Goal: Information Seeking & Learning: Understand process/instructions

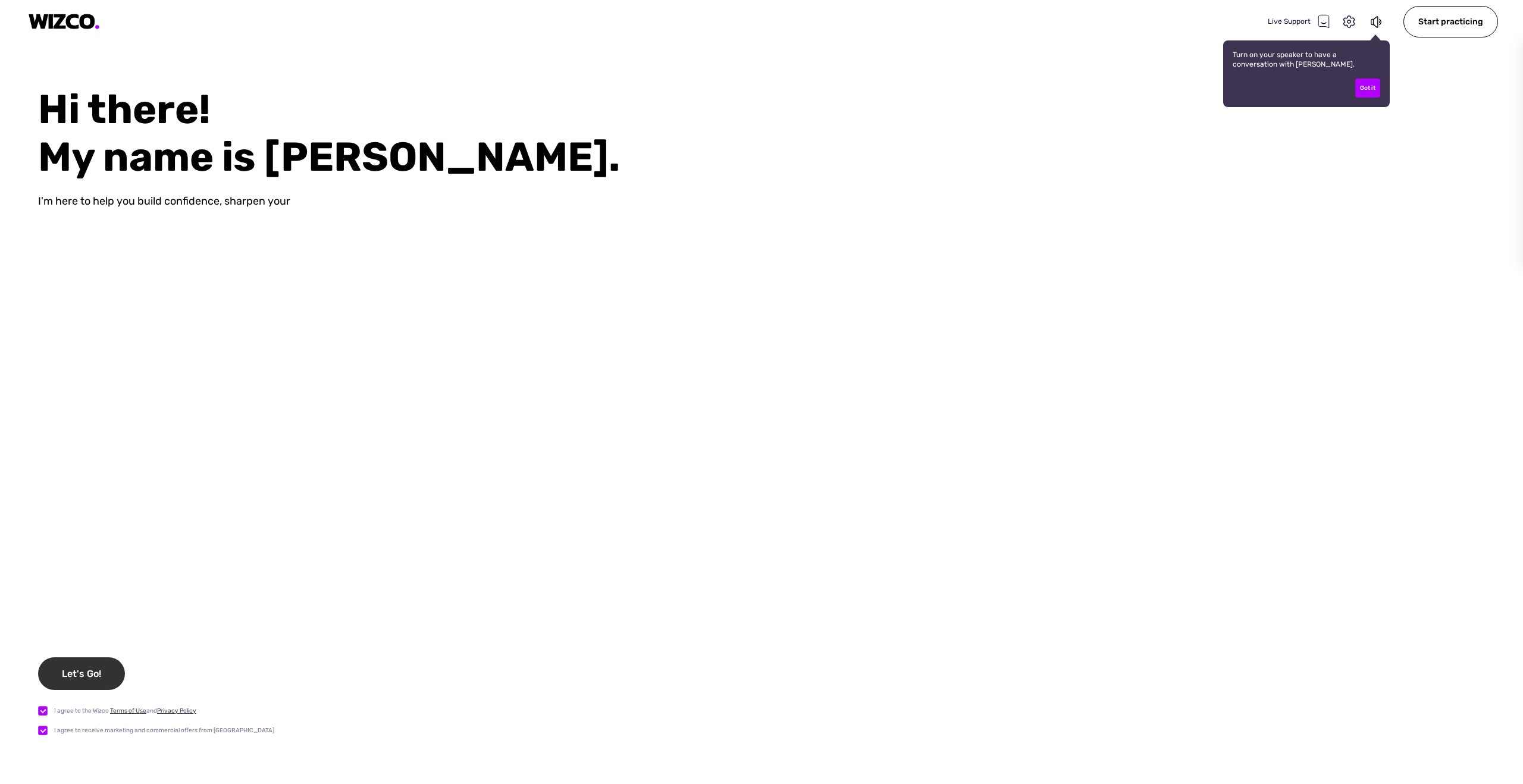
click at [78, 662] on div "Let's Go!" at bounding box center [81, 673] width 87 height 33
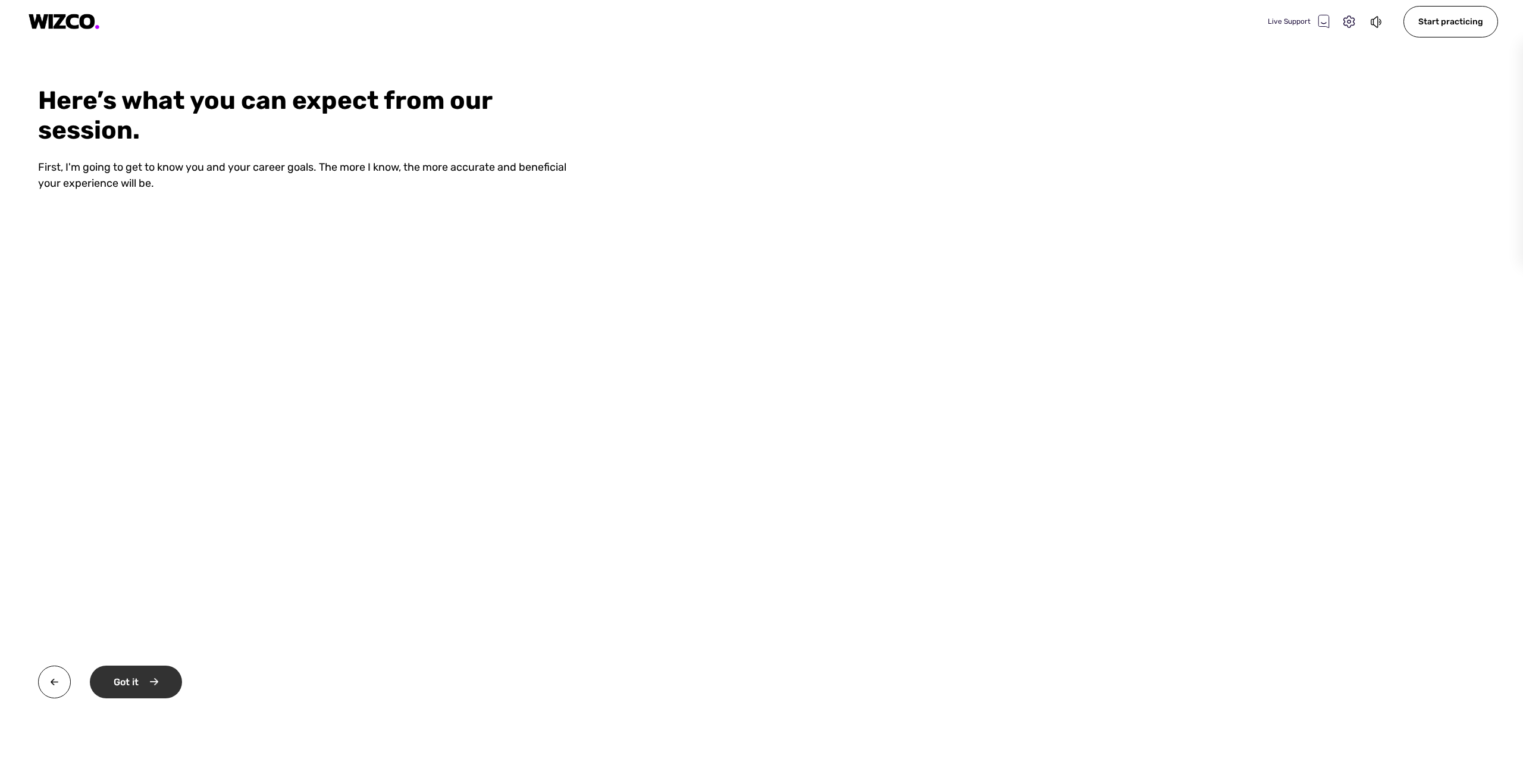
click at [117, 679] on div "Got it" at bounding box center [136, 682] width 92 height 33
click at [123, 692] on div "Okay" at bounding box center [135, 682] width 90 height 33
click at [143, 679] on div "Start practicing" at bounding box center [150, 682] width 121 height 33
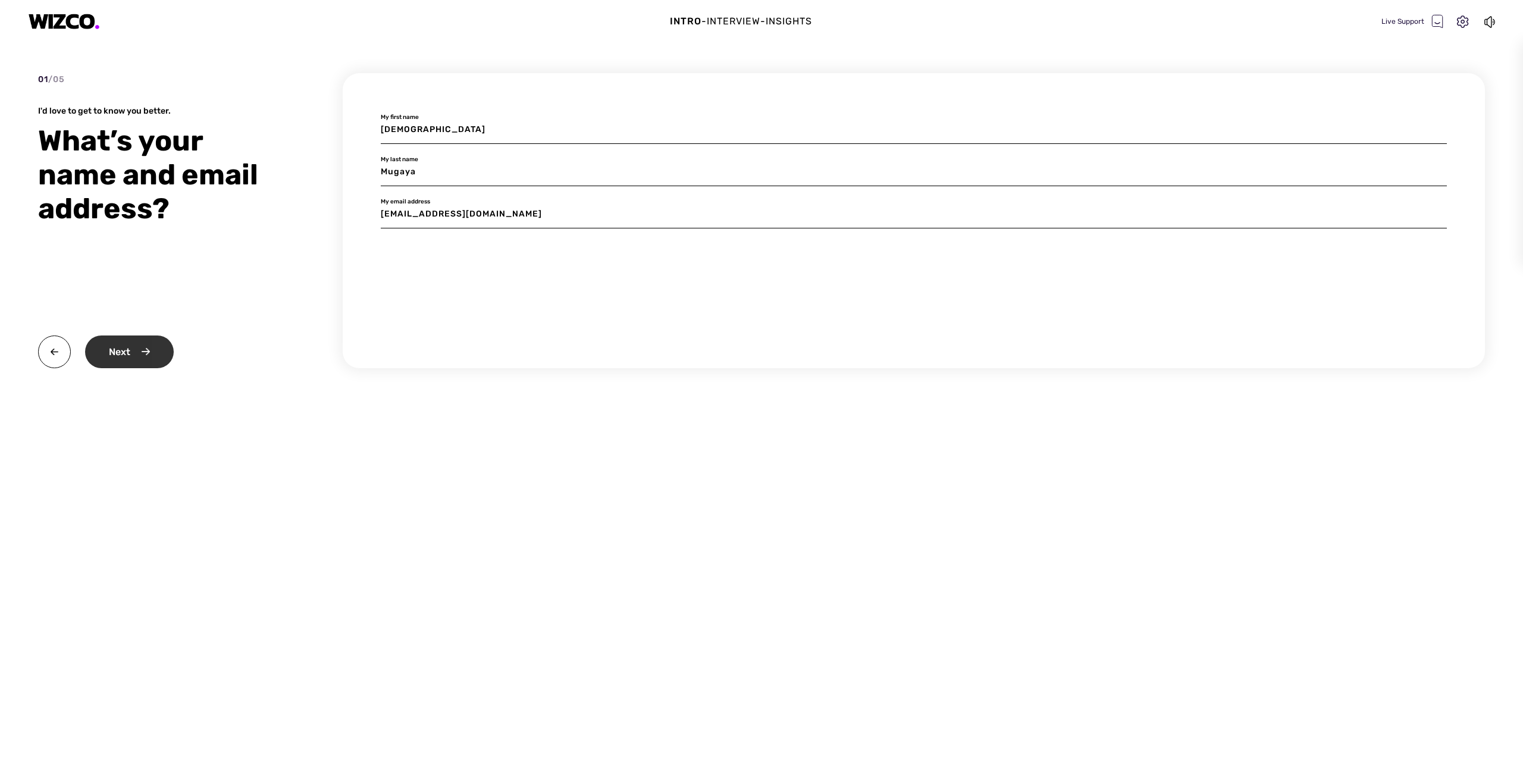
click at [134, 352] on div "Next" at bounding box center [129, 352] width 89 height 33
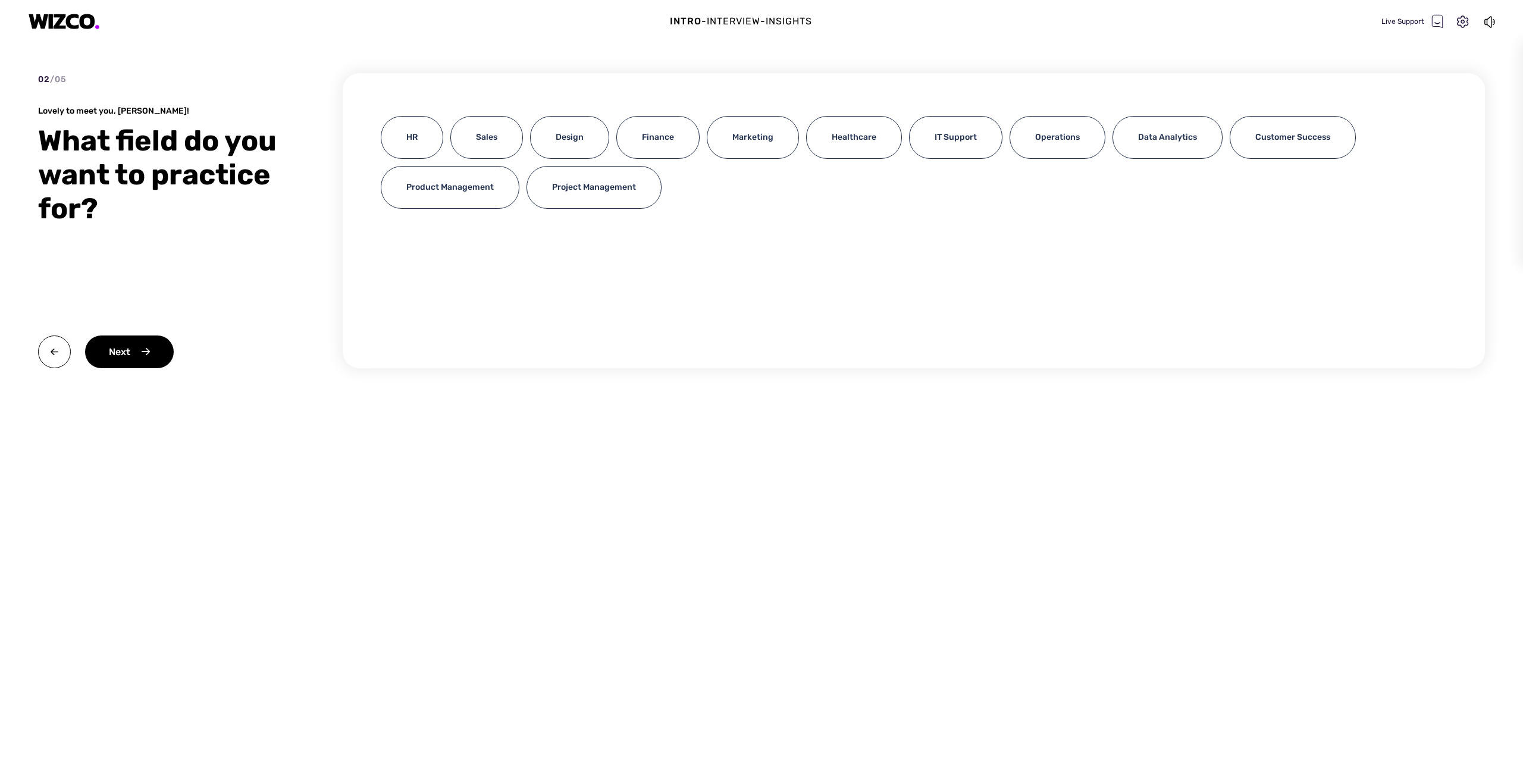
click at [1082, 207] on div "HR Sales Design Finance Marketing Healthcare IT Support Operations Data Analyti…" at bounding box center [914, 165] width 1066 height 100
click at [1127, 245] on div "HR Sales Design Finance Marketing Healthcare IT Support Operations Data Analyti…" at bounding box center [914, 221] width 1142 height 295
click at [1439, 26] on icon at bounding box center [1437, 21] width 11 height 12
click at [808, 241] on div "HR Sales Design Finance Marketing Healthcare IT Support Operations Data Analyti…" at bounding box center [914, 221] width 1142 height 295
click at [1392, 20] on div "Live Support" at bounding box center [1412, 21] width 62 height 14
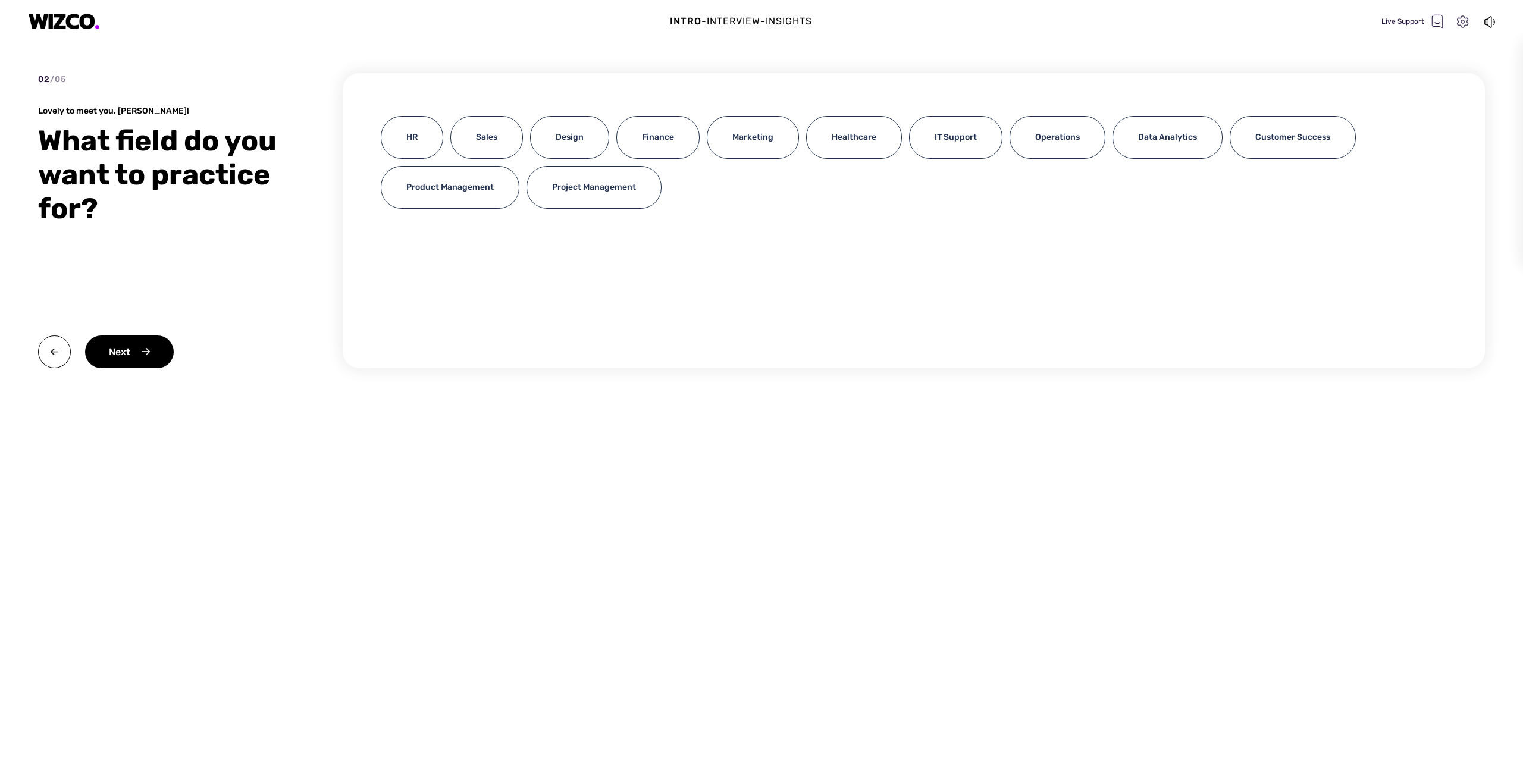
click at [1464, 23] on icon at bounding box center [1463, 22] width 15 height 15
select select "default"
click at [1484, 62] on img at bounding box center [1485, 59] width 12 height 12
click at [1152, 140] on div "Data Analytics" at bounding box center [1167, 137] width 110 height 43
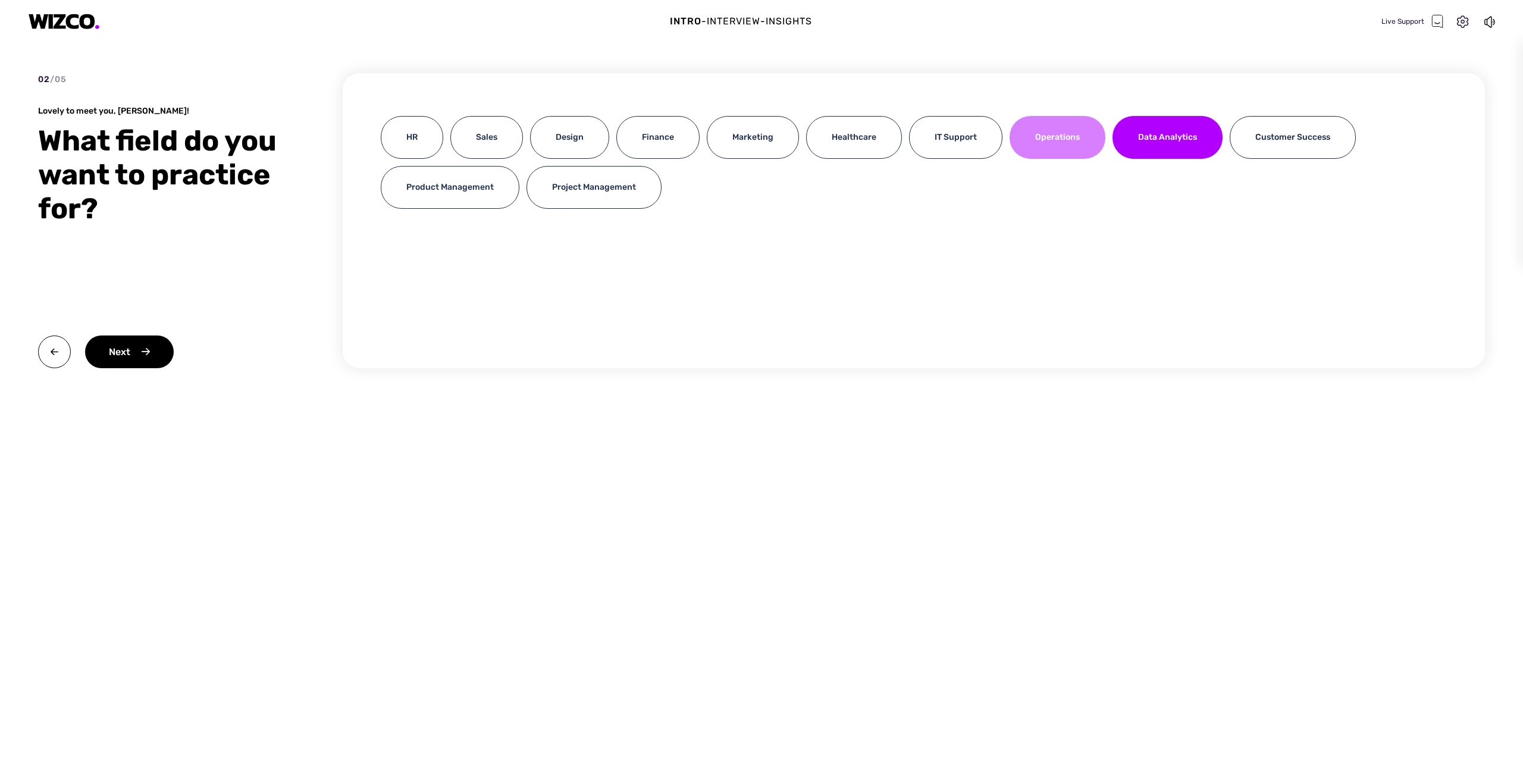
click at [1053, 132] on div "Operations" at bounding box center [1057, 137] width 96 height 43
click at [1140, 137] on div "Data Analytics" at bounding box center [1167, 137] width 110 height 43
click at [124, 349] on div "Next" at bounding box center [129, 352] width 89 height 33
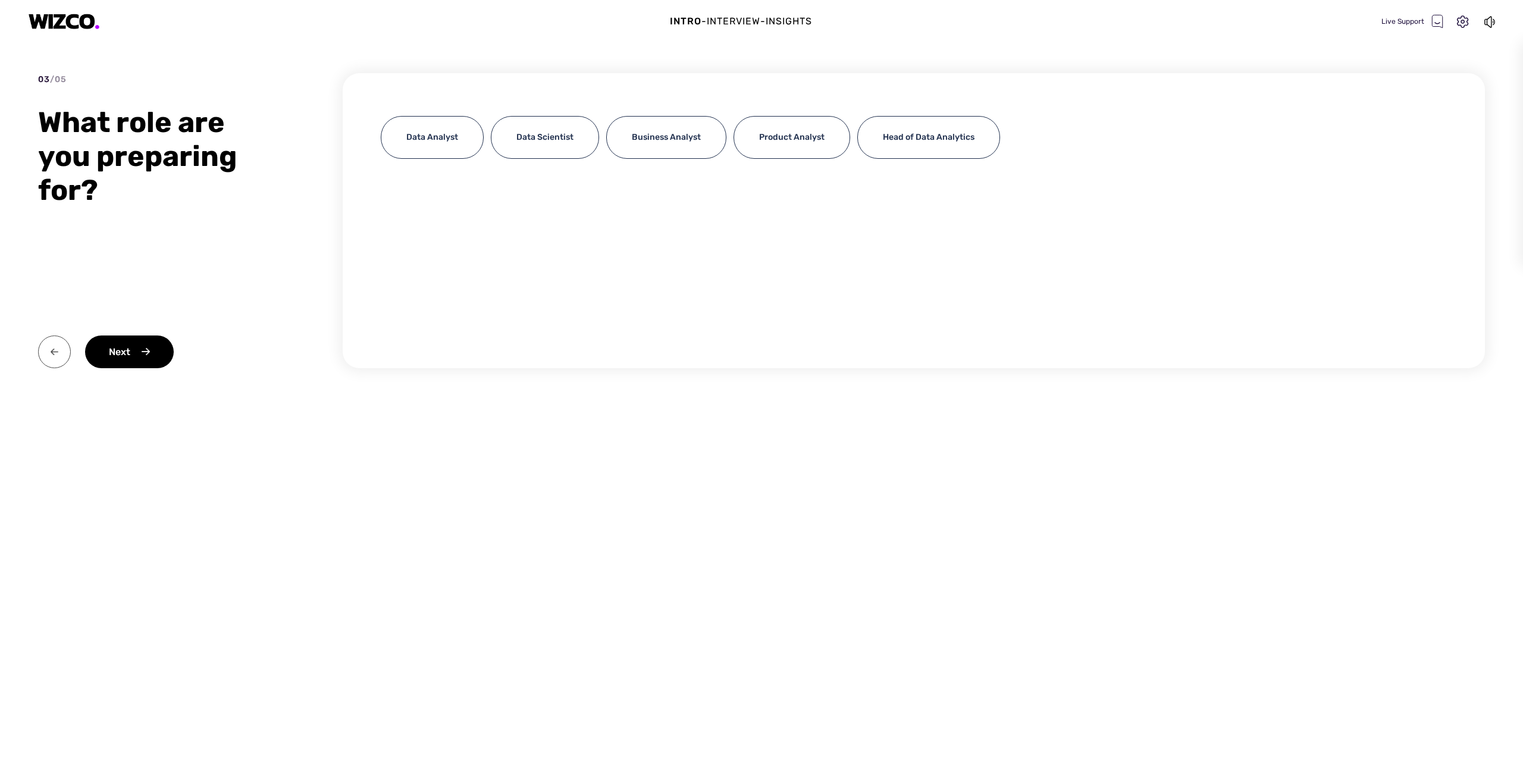
click at [49, 349] on img at bounding box center [54, 352] width 33 height 33
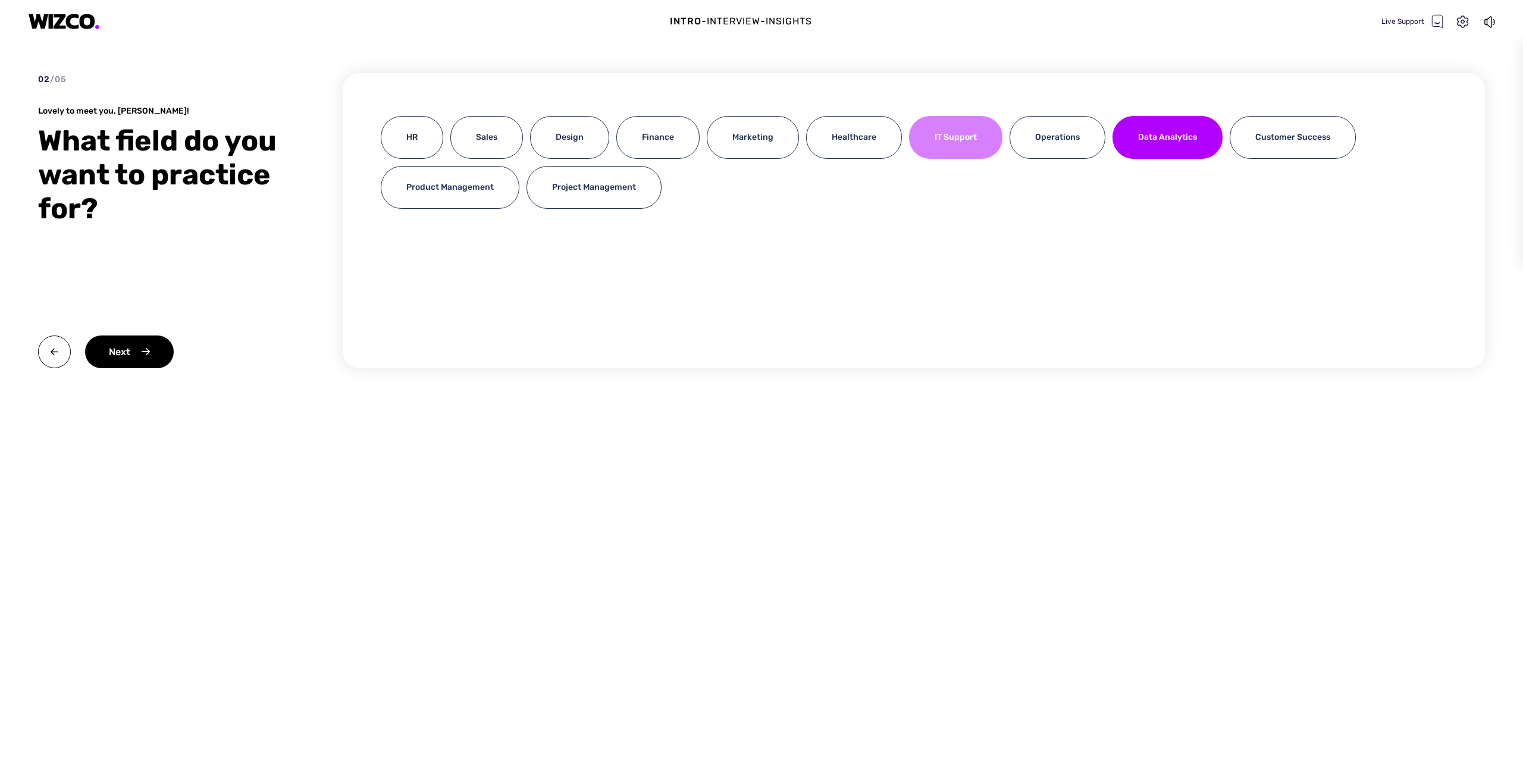
click at [962, 141] on div "IT Support" at bounding box center [956, 137] width 93 height 43
click at [137, 353] on div "Next" at bounding box center [129, 352] width 89 height 33
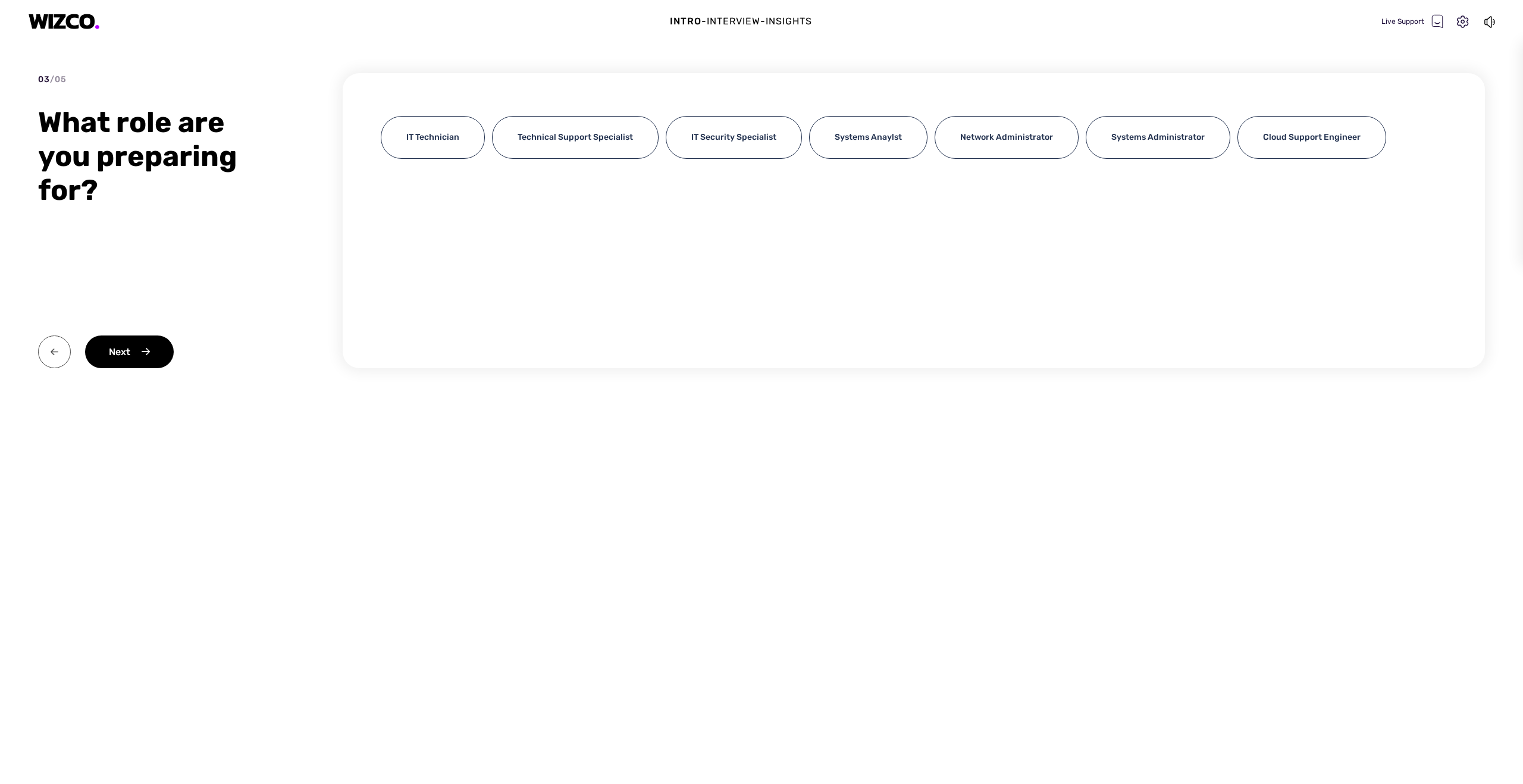
click at [44, 348] on img at bounding box center [54, 352] width 33 height 33
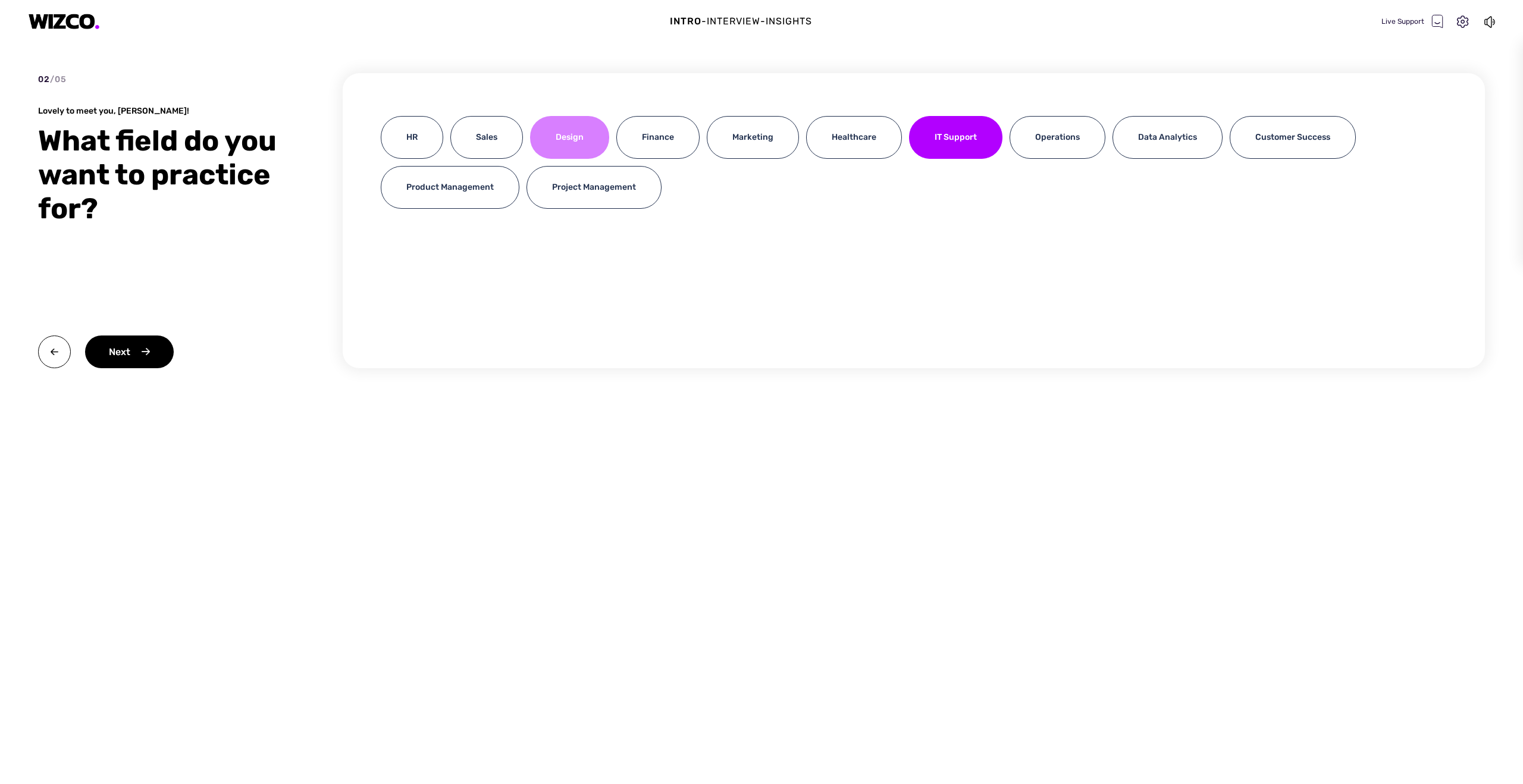
click at [590, 139] on div "Design" at bounding box center [569, 137] width 79 height 43
click at [131, 350] on div "Next" at bounding box center [129, 352] width 89 height 33
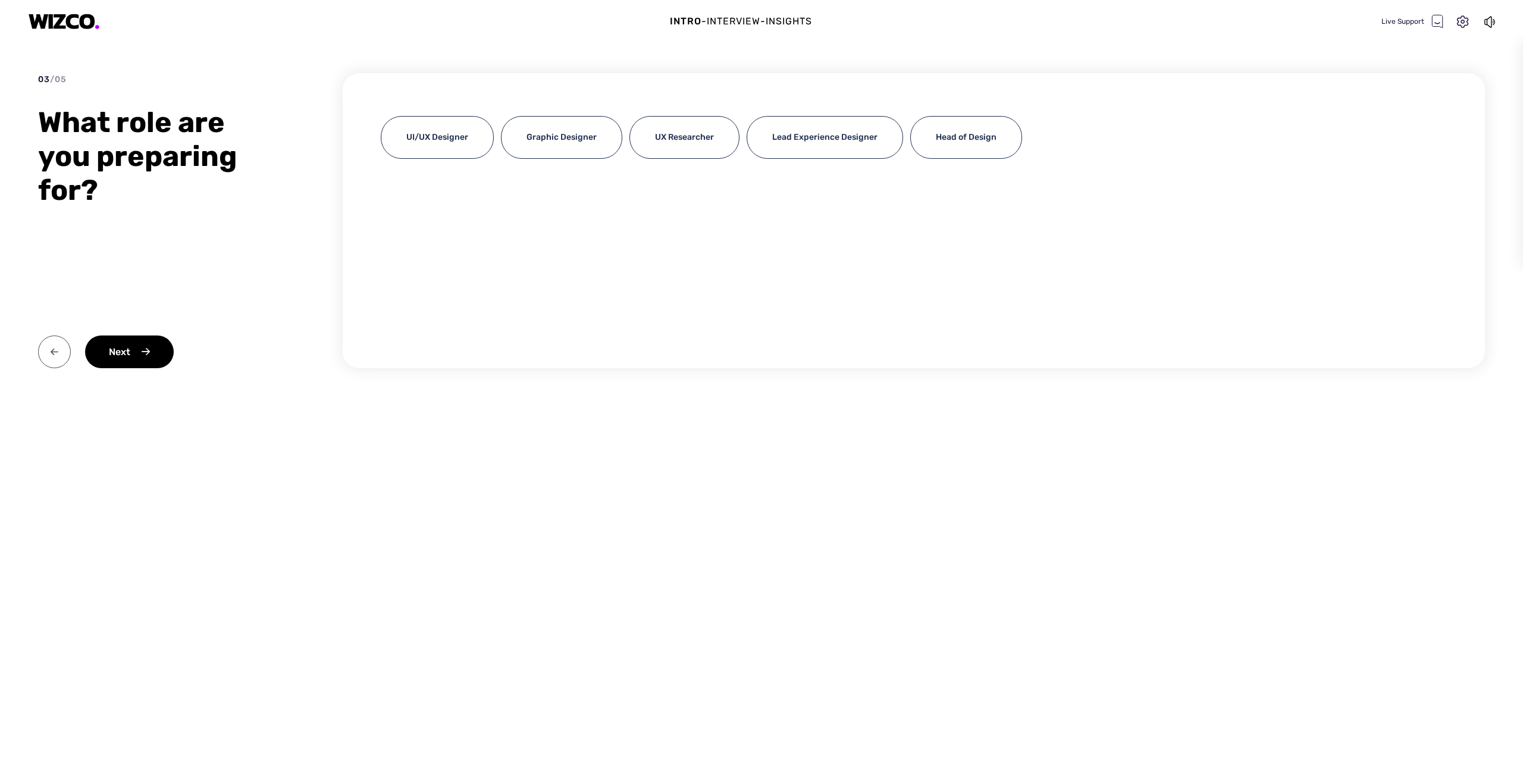
click at [44, 354] on img at bounding box center [54, 352] width 33 height 33
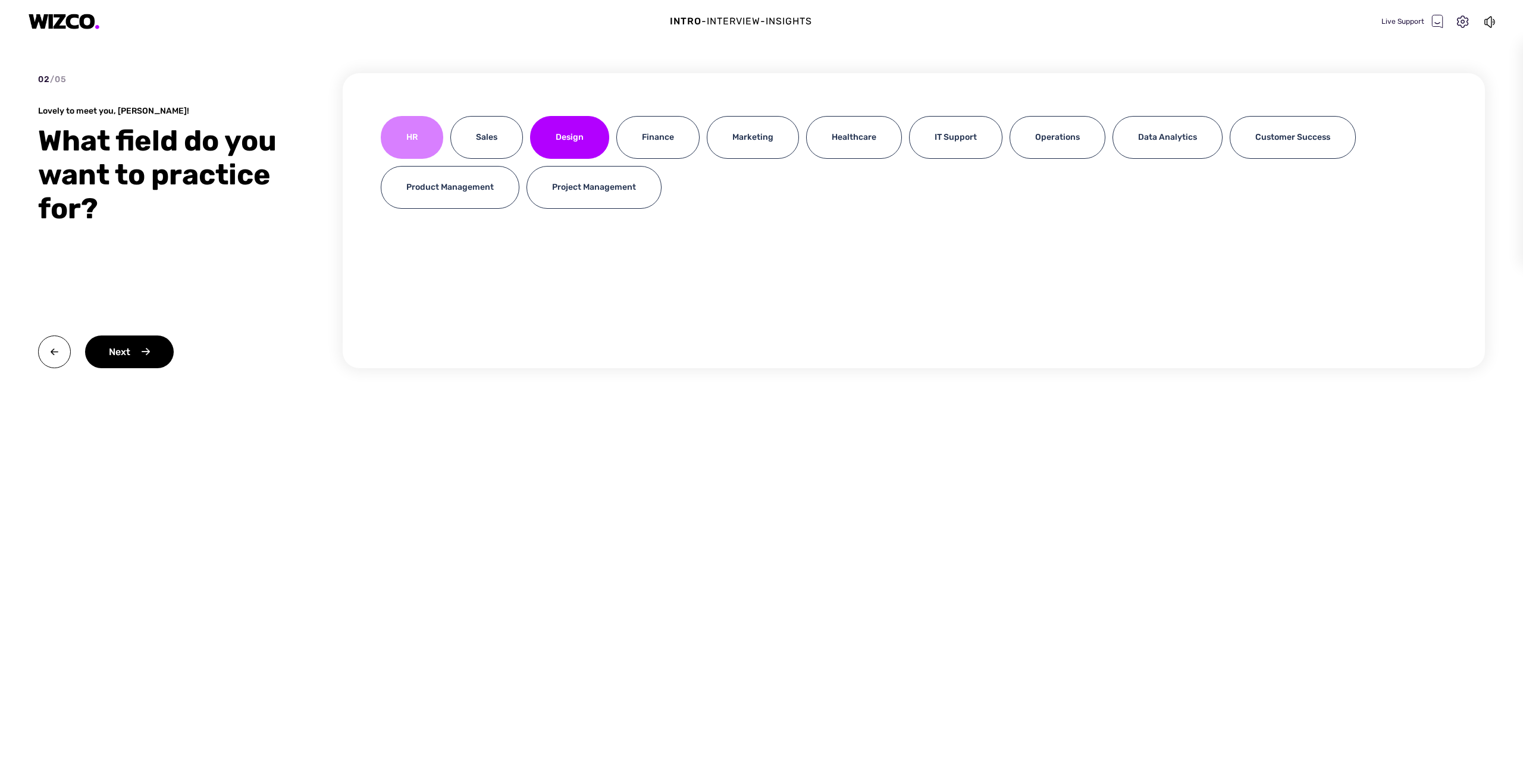
click at [410, 131] on div "HR" at bounding box center [412, 137] width 62 height 43
click at [1053, 141] on div "Operations" at bounding box center [1057, 137] width 96 height 43
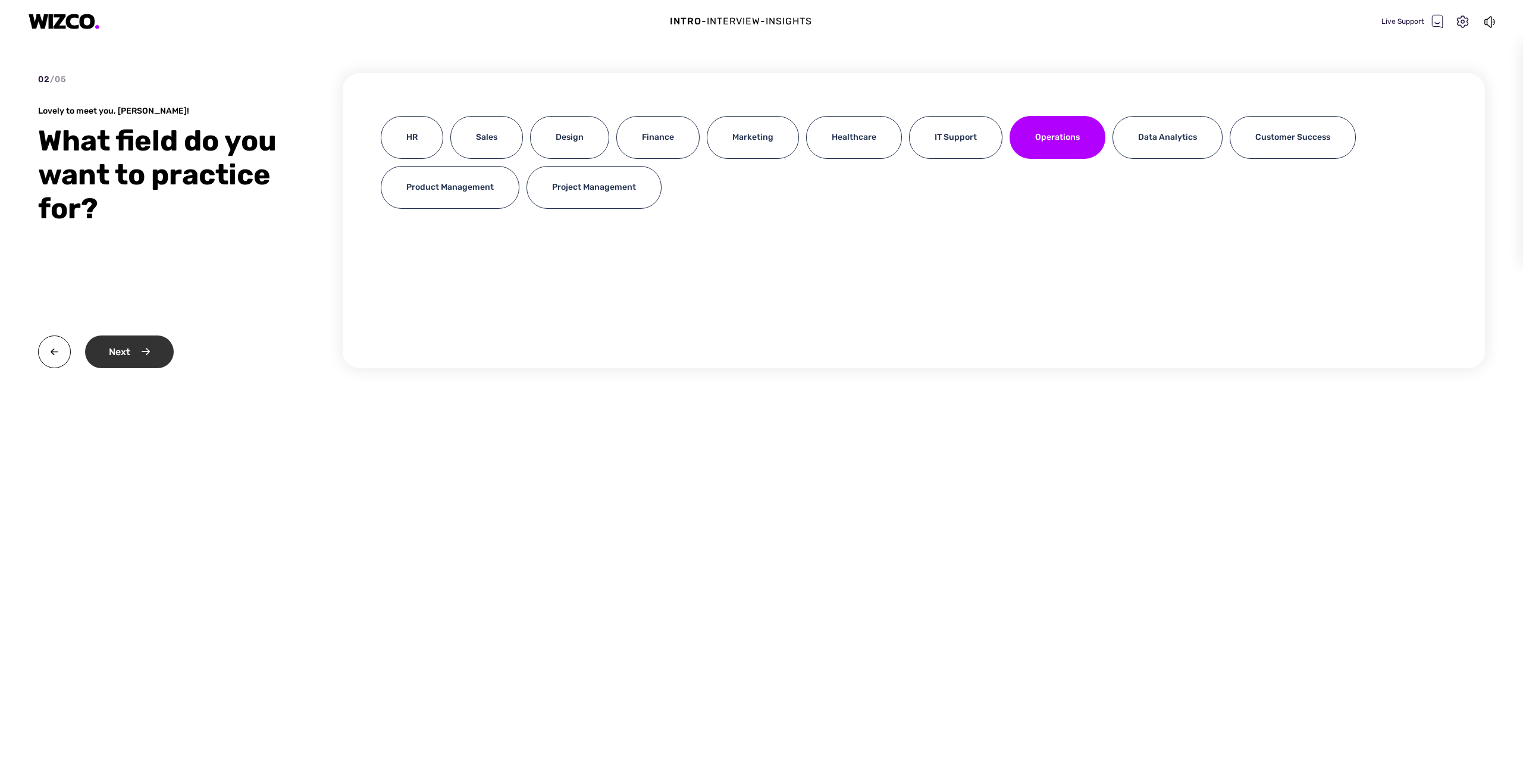
click at [118, 353] on div "Next" at bounding box center [129, 352] width 89 height 33
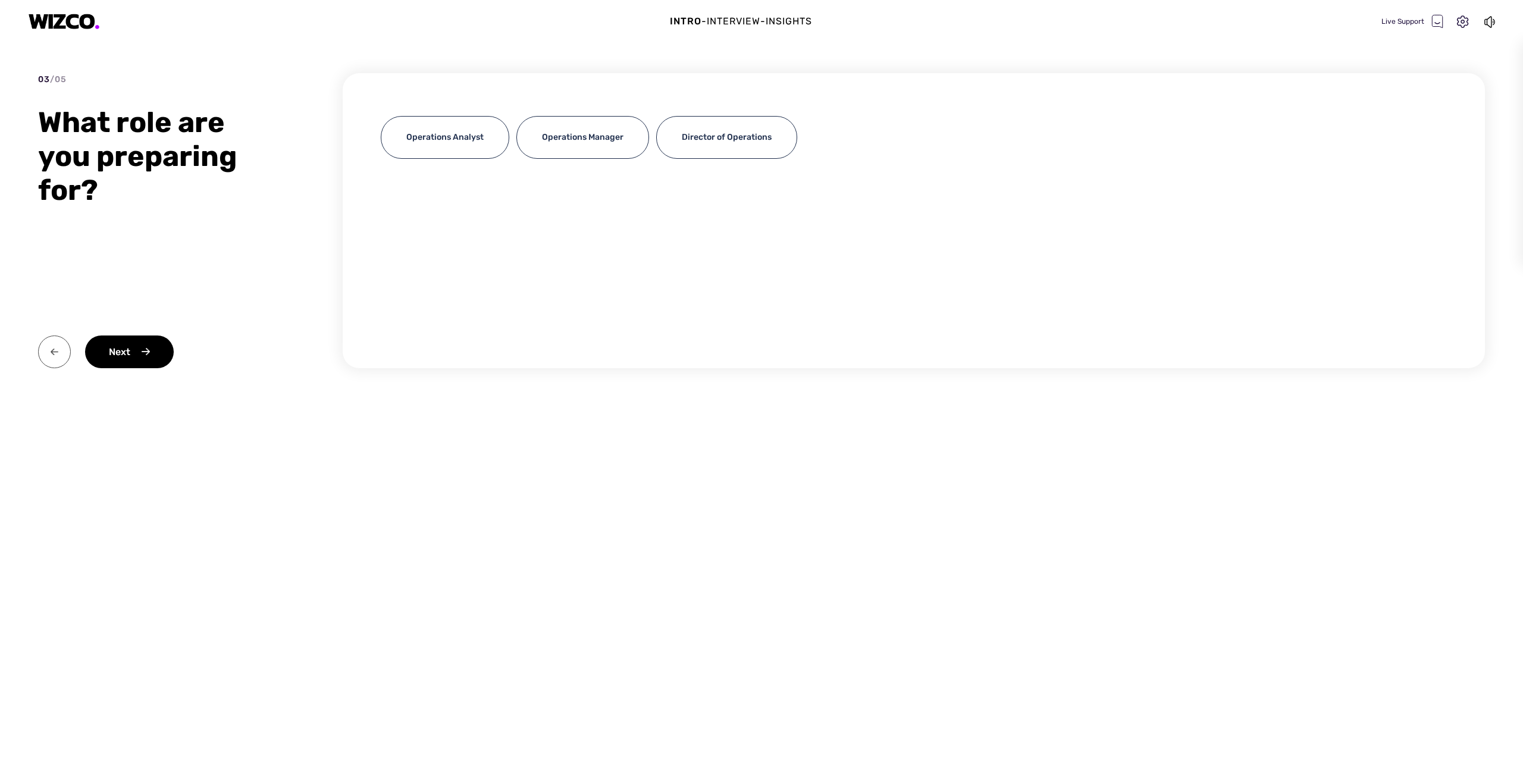
click at [51, 353] on img at bounding box center [54, 352] width 33 height 33
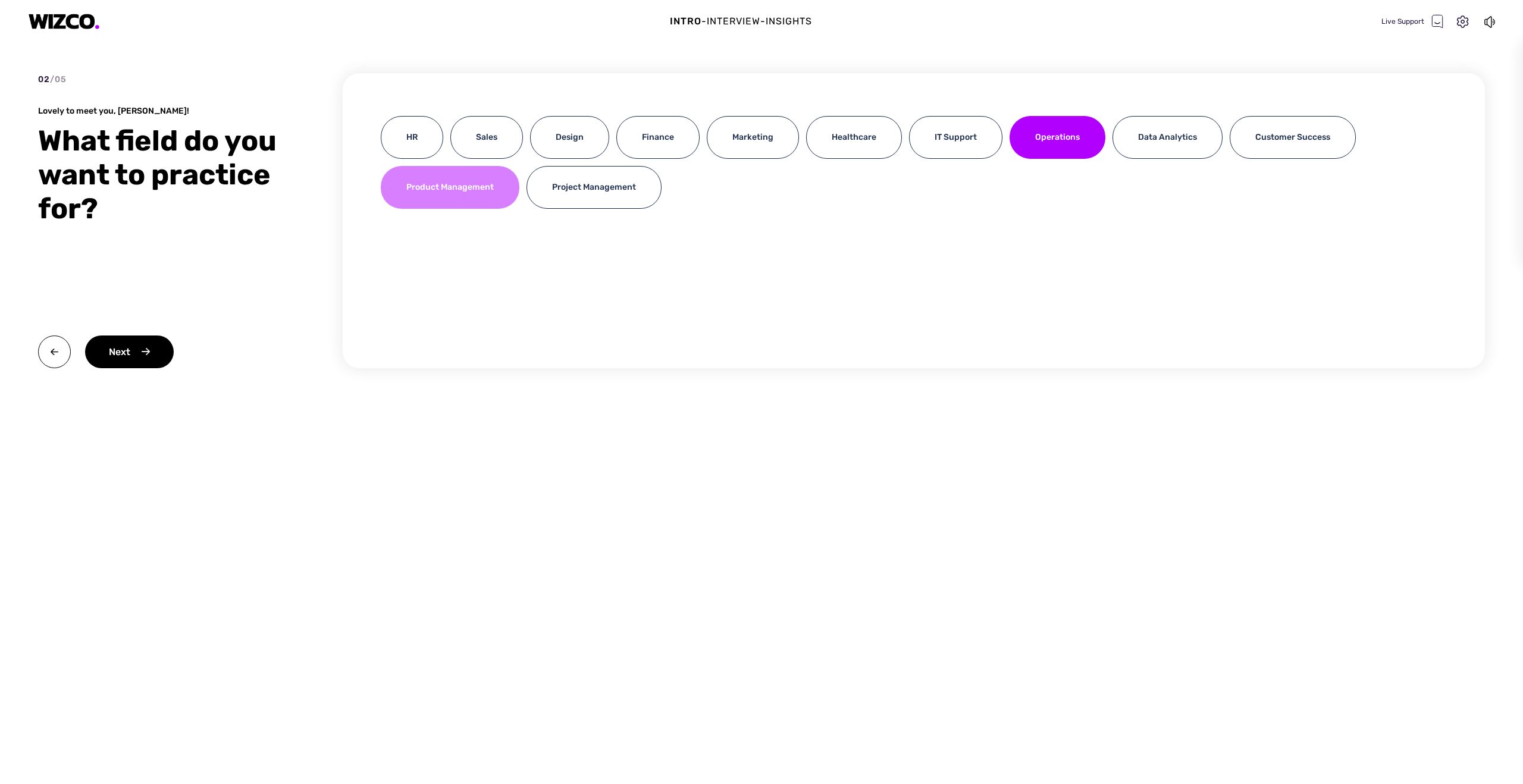
click at [430, 196] on div "Product Management" at bounding box center [450, 187] width 139 height 43
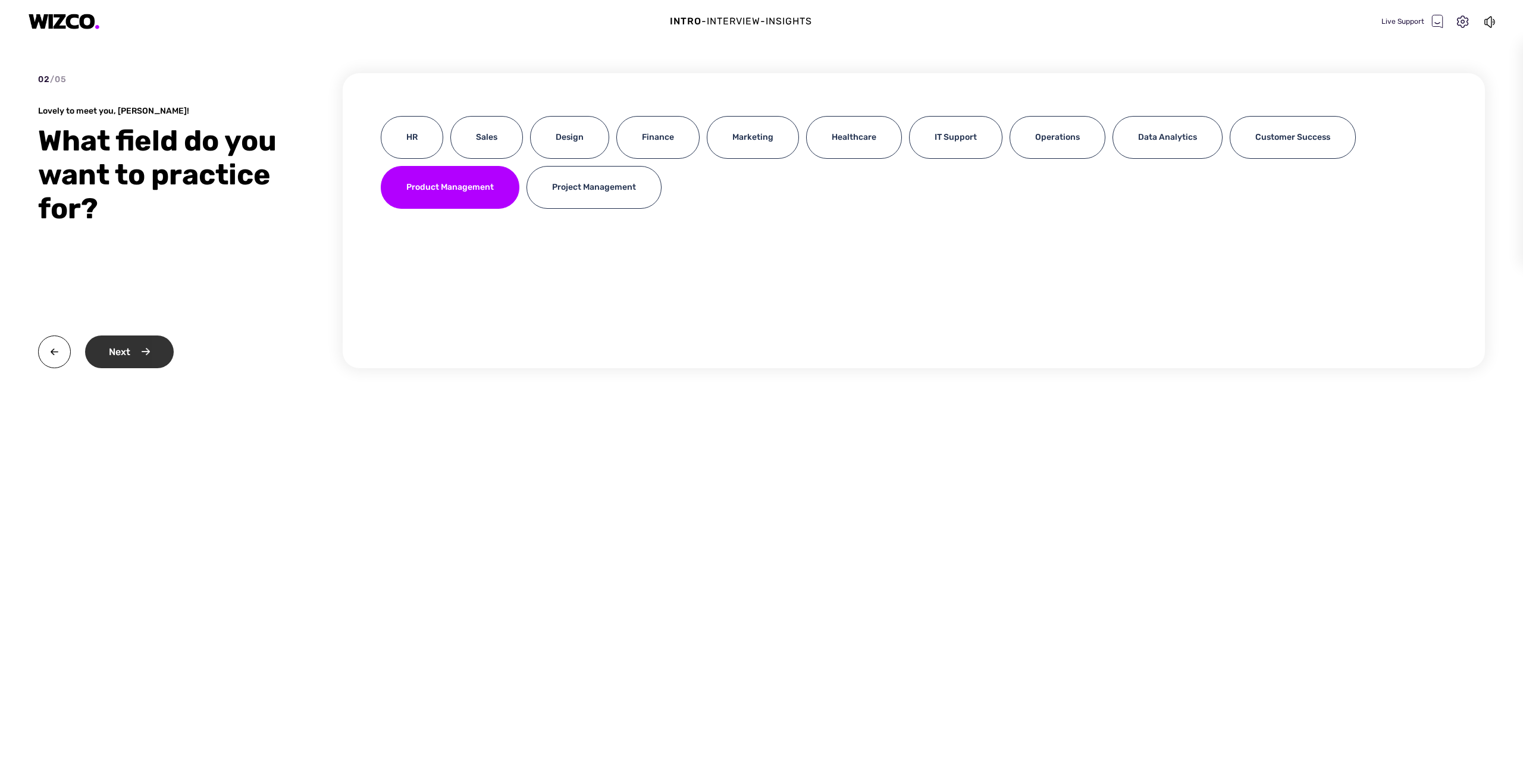
click at [123, 349] on div "Next" at bounding box center [129, 352] width 89 height 33
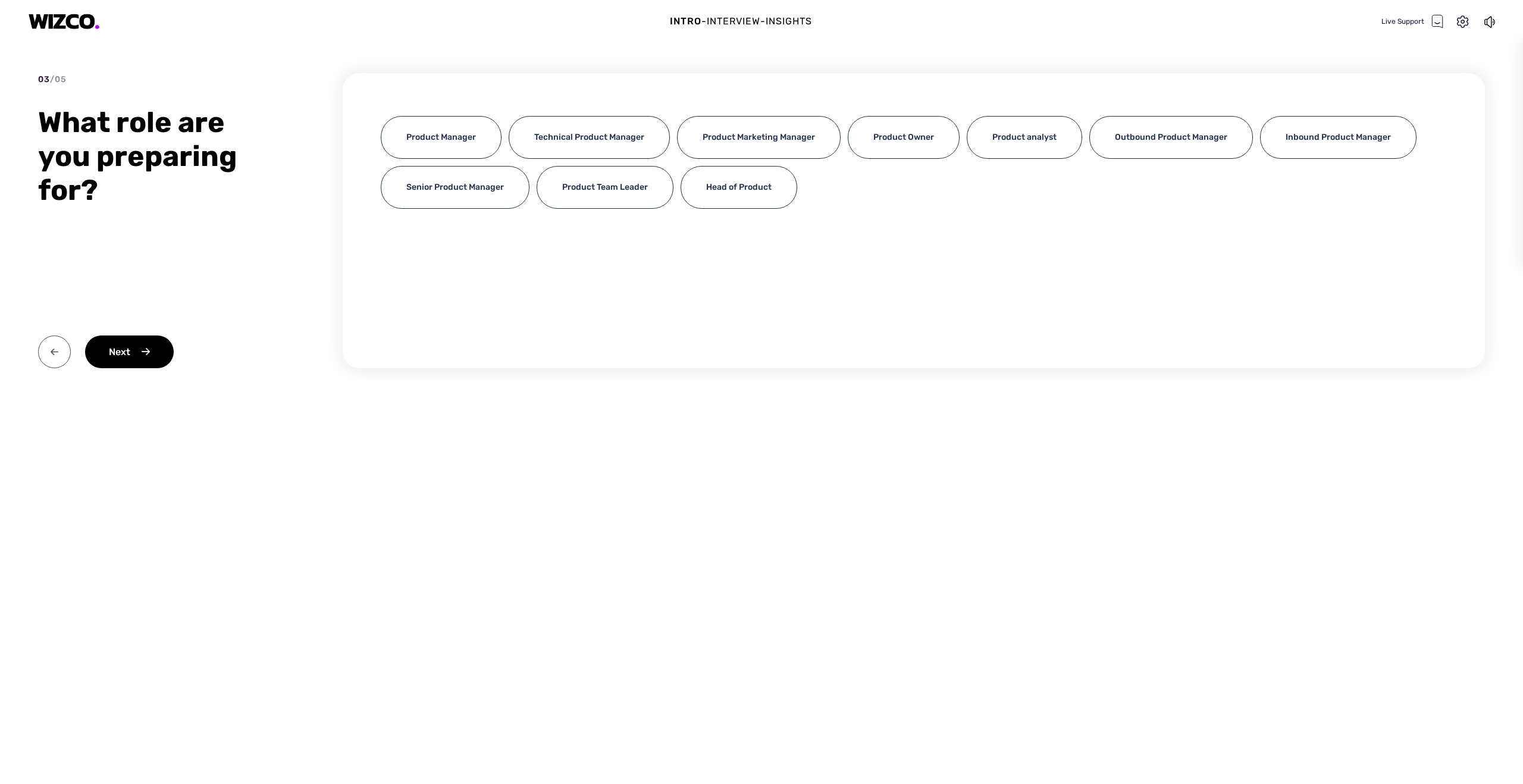
click at [59, 349] on img at bounding box center [54, 352] width 33 height 33
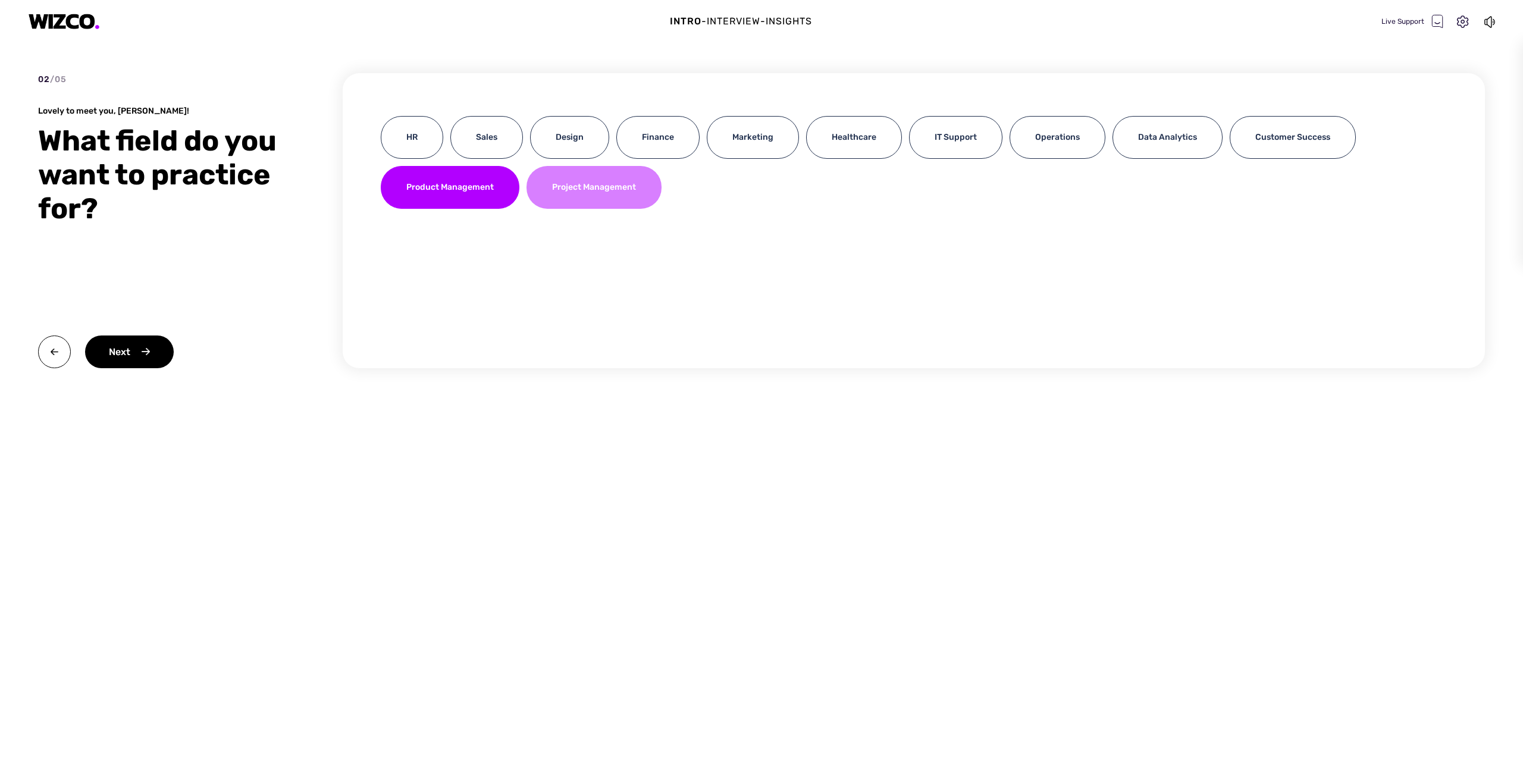
click at [625, 198] on div "Project Management" at bounding box center [594, 187] width 135 height 43
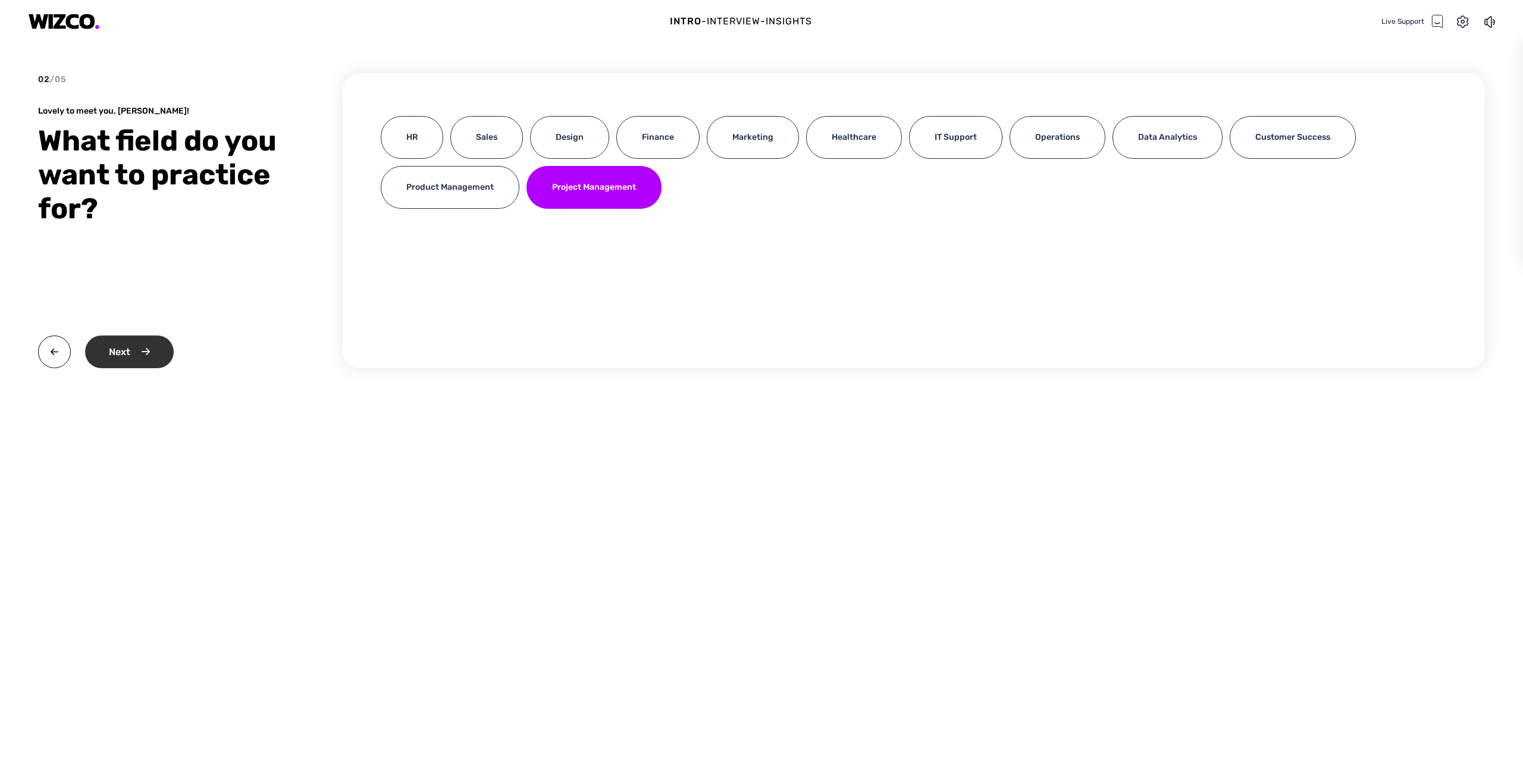
click at [124, 352] on div "Next" at bounding box center [129, 352] width 89 height 33
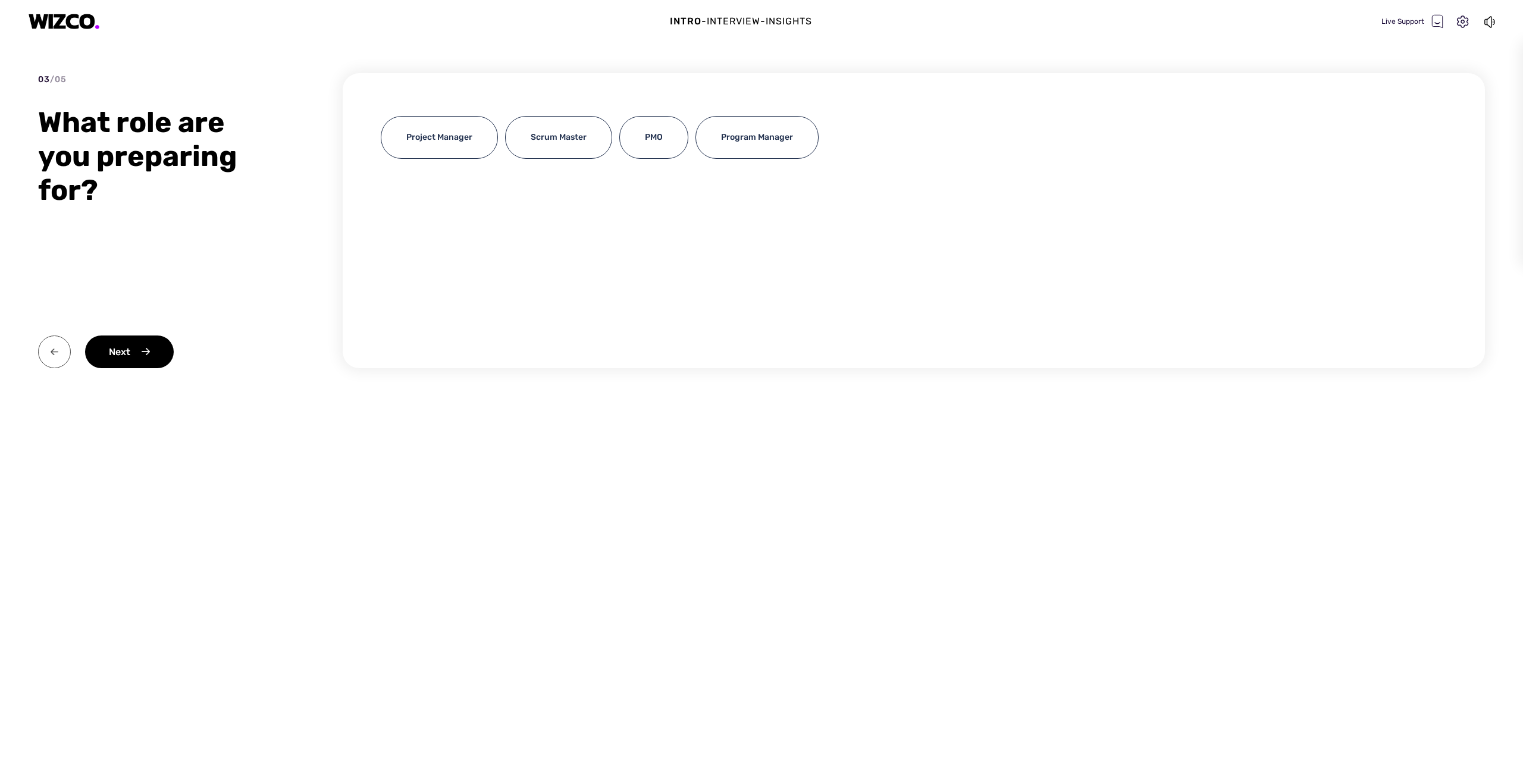
click at [53, 349] on img at bounding box center [54, 352] width 33 height 33
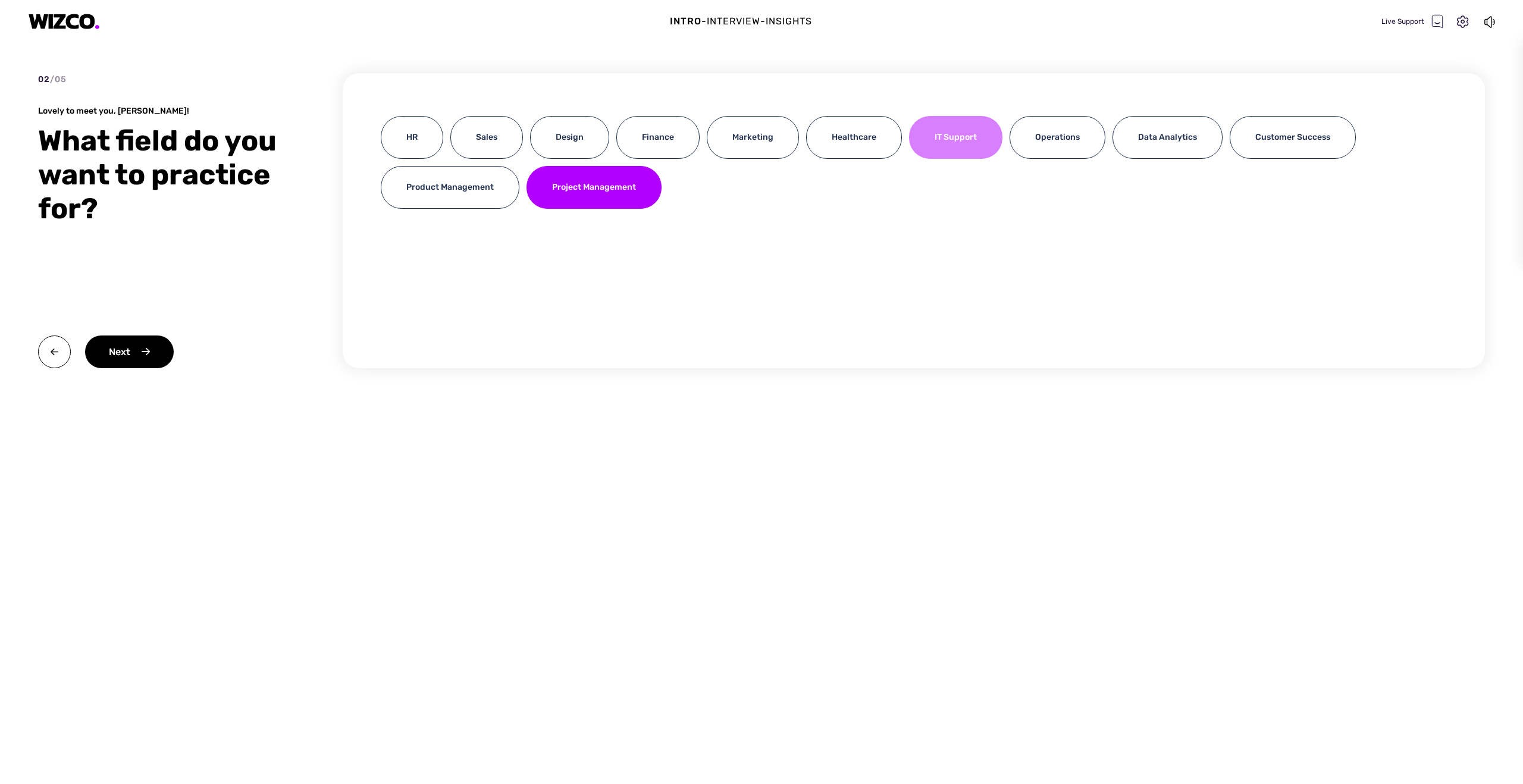
click at [950, 139] on div "IT Support" at bounding box center [956, 137] width 93 height 43
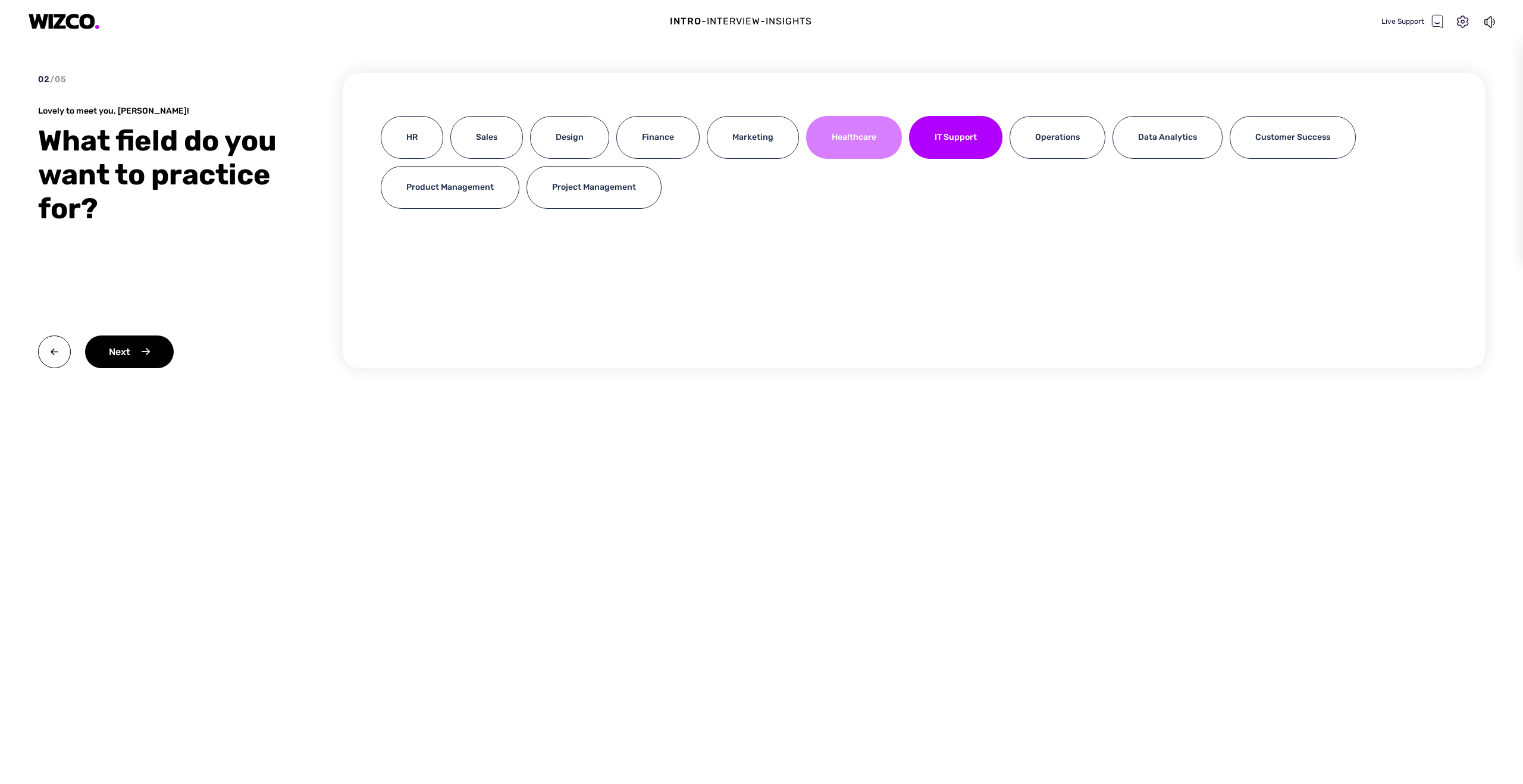
click at [856, 134] on div "Healthcare" at bounding box center [854, 137] width 96 height 43
click at [642, 137] on div "Finance" at bounding box center [659, 137] width 84 height 43
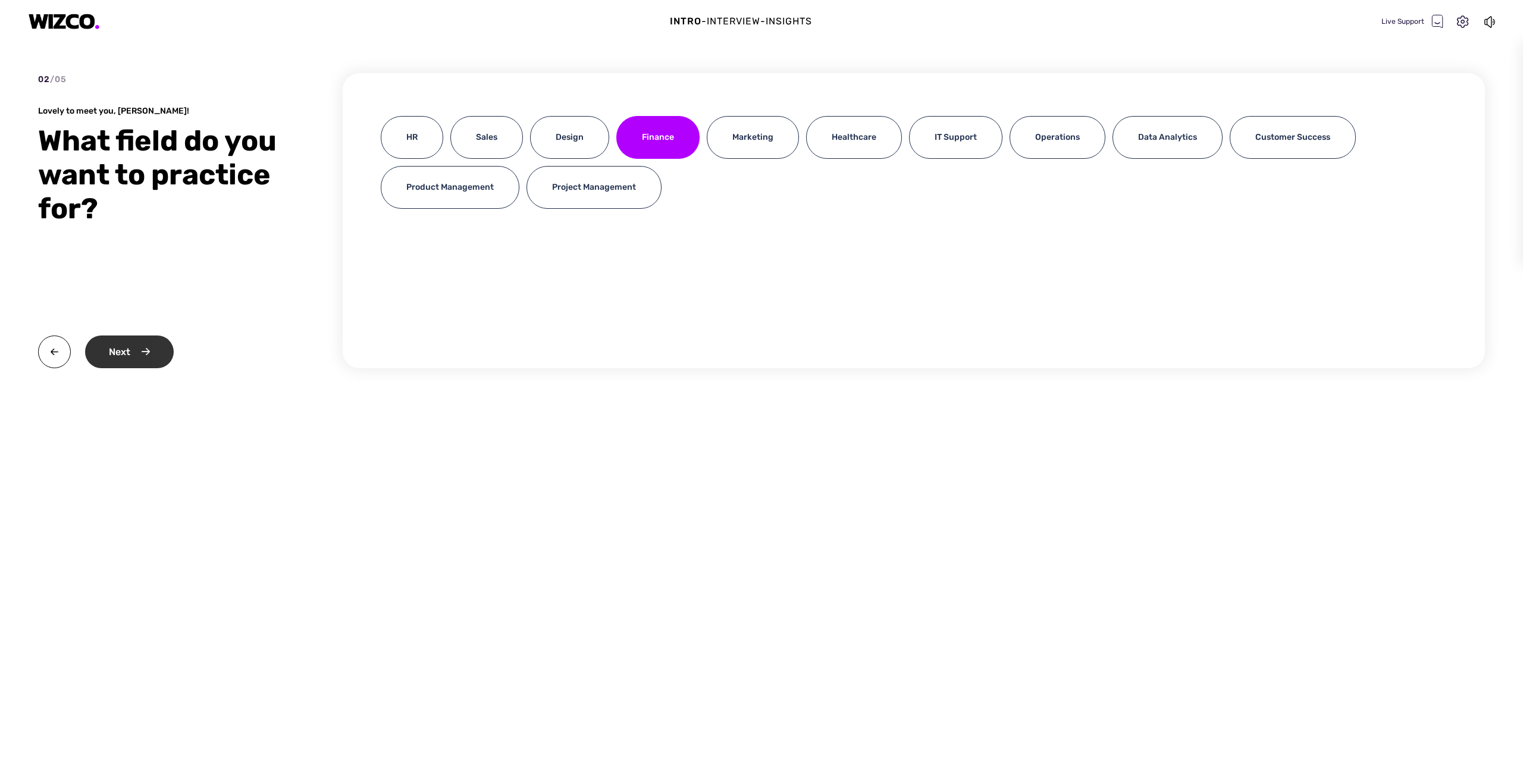
click at [117, 352] on div "Next" at bounding box center [129, 352] width 89 height 33
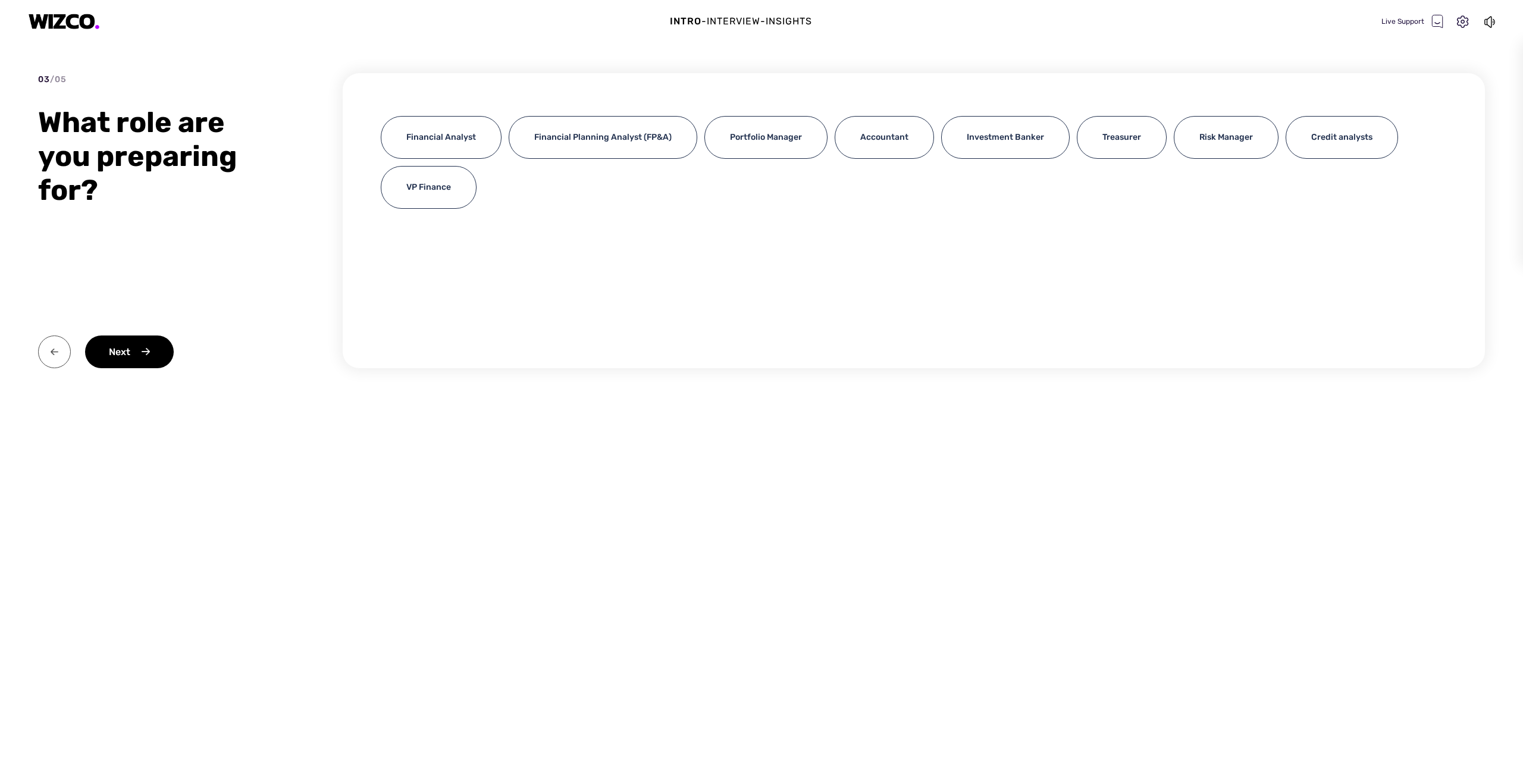
click at [51, 353] on img at bounding box center [54, 352] width 33 height 33
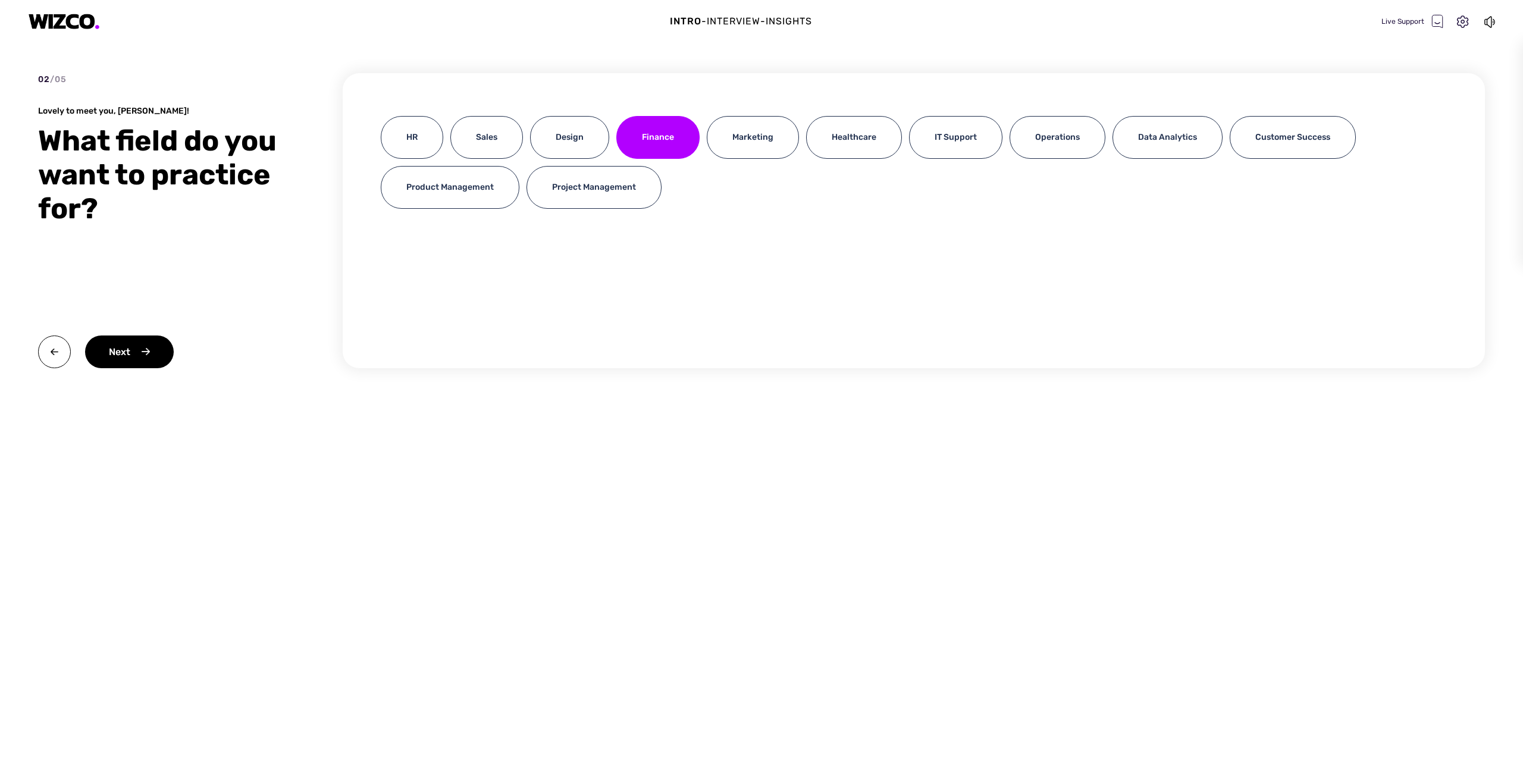
click at [1471, 20] on div "Live Support" at bounding box center [1439, 21] width 116 height 17
click at [1464, 21] on icon at bounding box center [1463, 21] width 12 height 12
click at [1428, 21] on div "Live Support" at bounding box center [1412, 21] width 62 height 14
click at [1406, 21] on div "Live Support" at bounding box center [1412, 21] width 62 height 14
click at [1437, 20] on icon at bounding box center [1437, 21] width 11 height 12
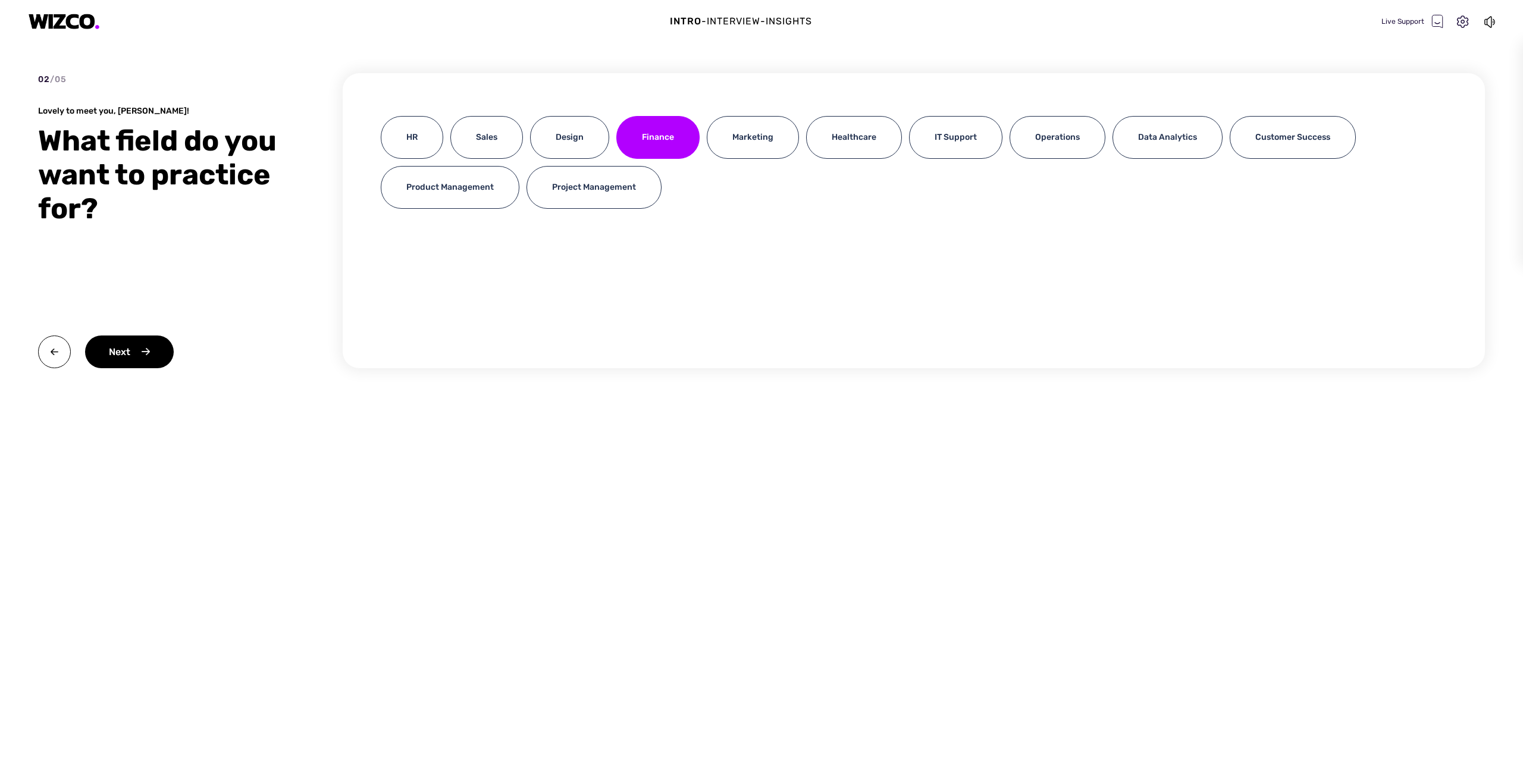
click at [1437, 20] on icon at bounding box center [1437, 21] width 11 height 12
click at [1488, 22] on icon at bounding box center [1490, 22] width 13 height 14
click at [1461, 22] on icon at bounding box center [1463, 22] width 15 height 15
click at [967, 334] on div "HR Sales Design Finance Marketing Healthcare IT Support Operations Data Analyti…" at bounding box center [914, 221] width 1142 height 295
click at [151, 353] on div "Next" at bounding box center [129, 352] width 89 height 33
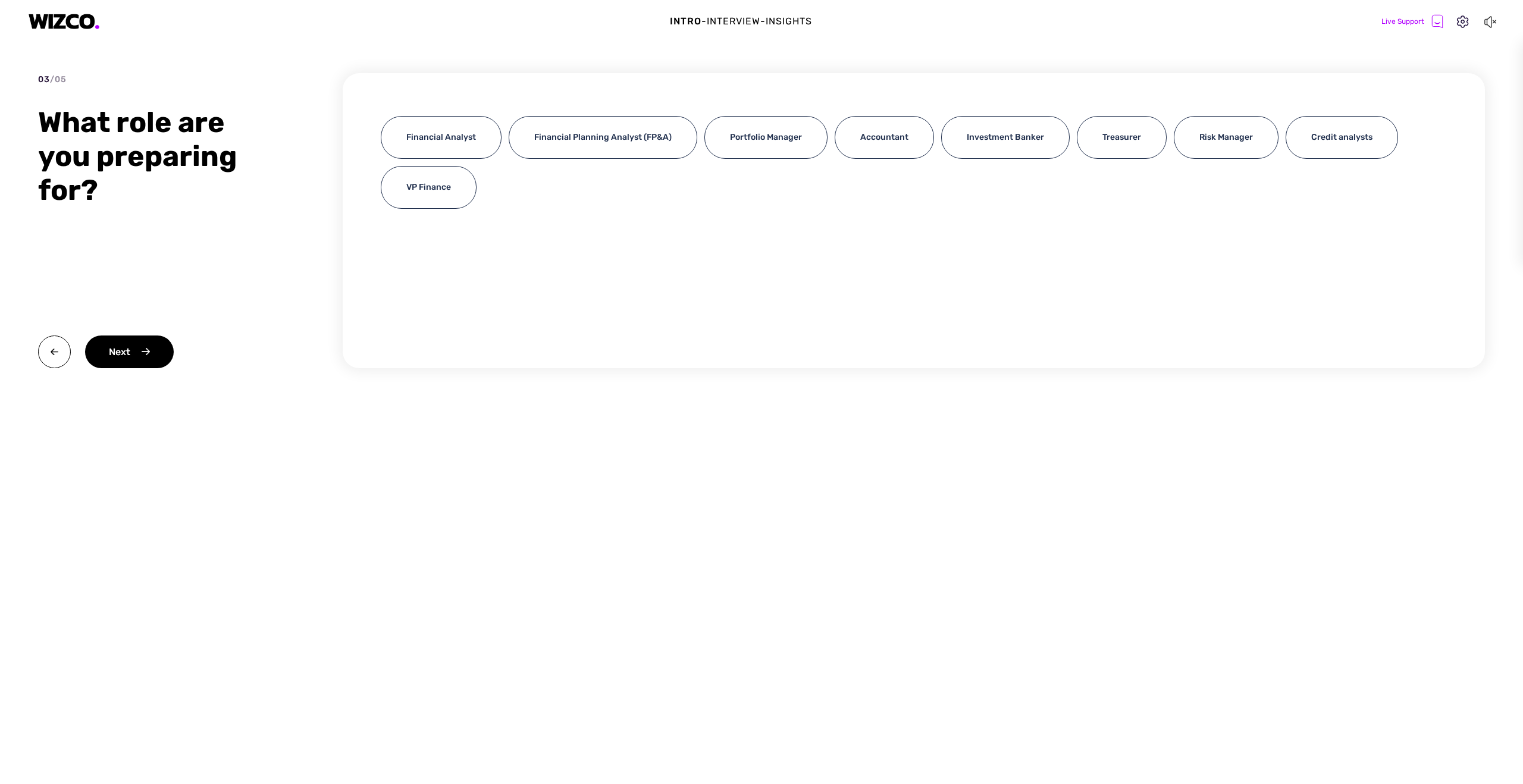
click at [151, 353] on div "Next" at bounding box center [129, 352] width 89 height 33
click at [50, 349] on img at bounding box center [54, 352] width 33 height 33
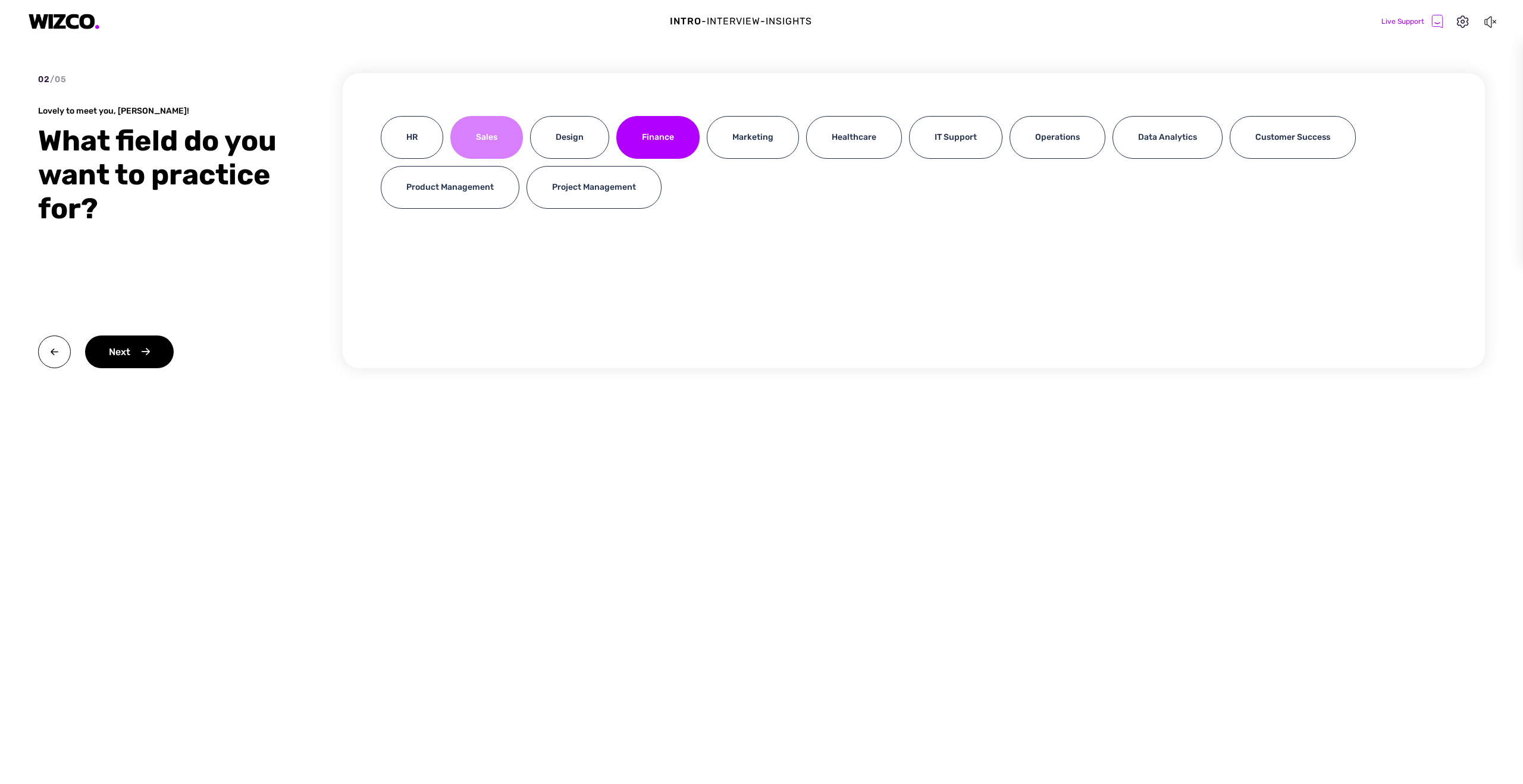
click at [476, 129] on div "Sales" at bounding box center [486, 137] width 73 height 43
click at [597, 128] on div "Design" at bounding box center [569, 137] width 79 height 43
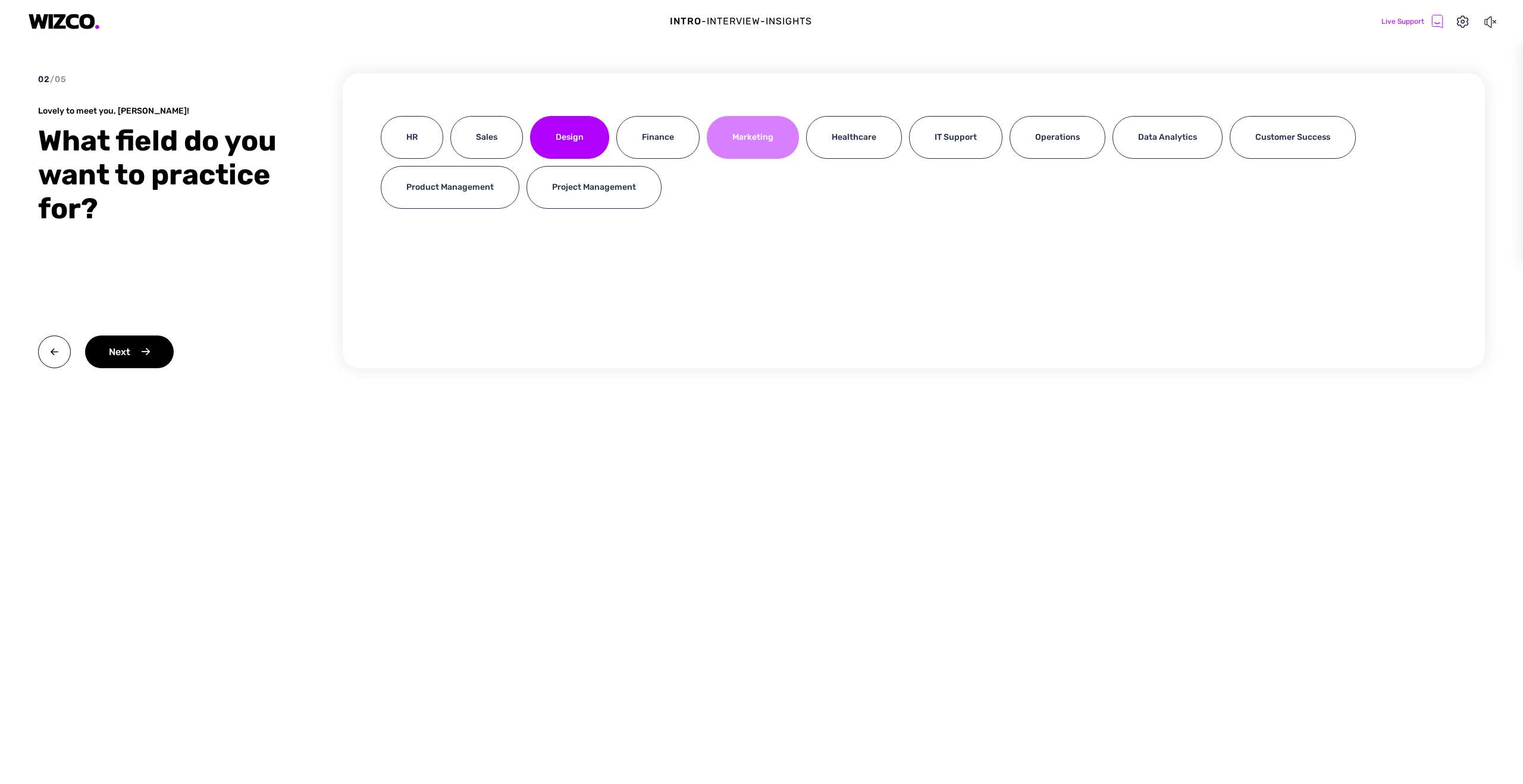
click at [782, 133] on div "Marketing" at bounding box center [752, 137] width 92 height 43
click at [857, 139] on div "Healthcare" at bounding box center [854, 137] width 96 height 43
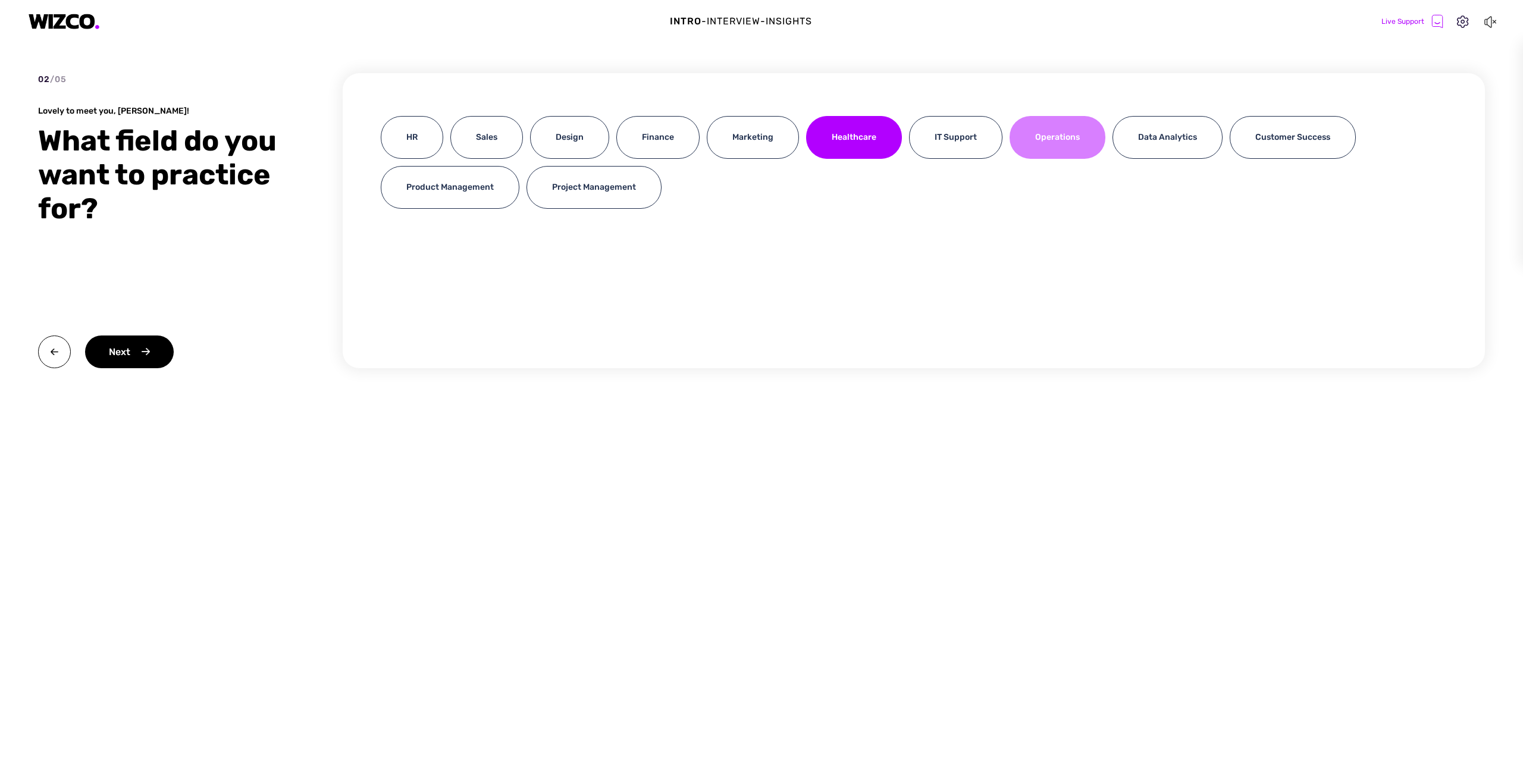
click at [1054, 149] on div "Operations" at bounding box center [1057, 137] width 96 height 43
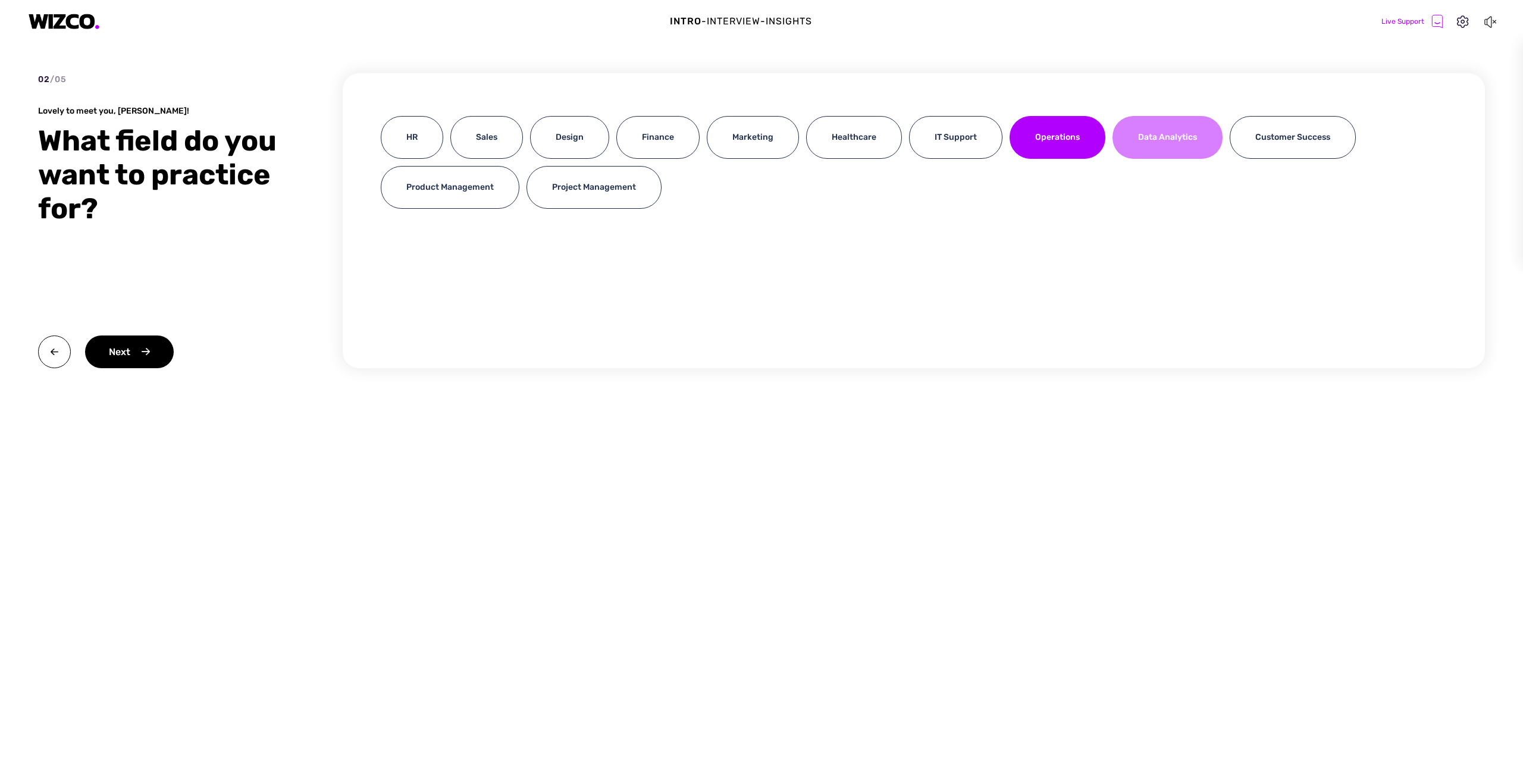
click at [1151, 145] on div "Data Analytics" at bounding box center [1167, 137] width 110 height 43
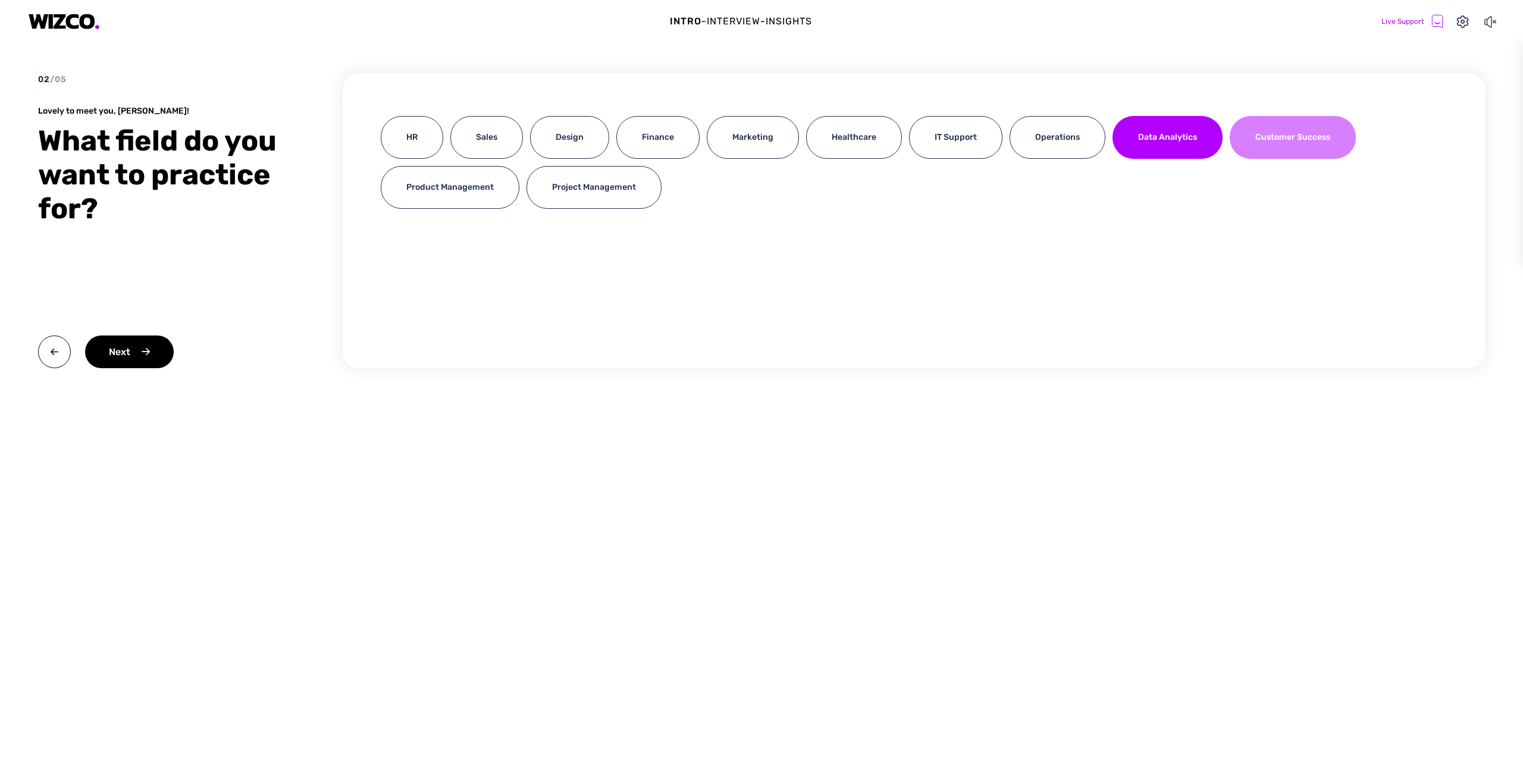
click at [1279, 144] on div "Customer Success" at bounding box center [1293, 137] width 126 height 43
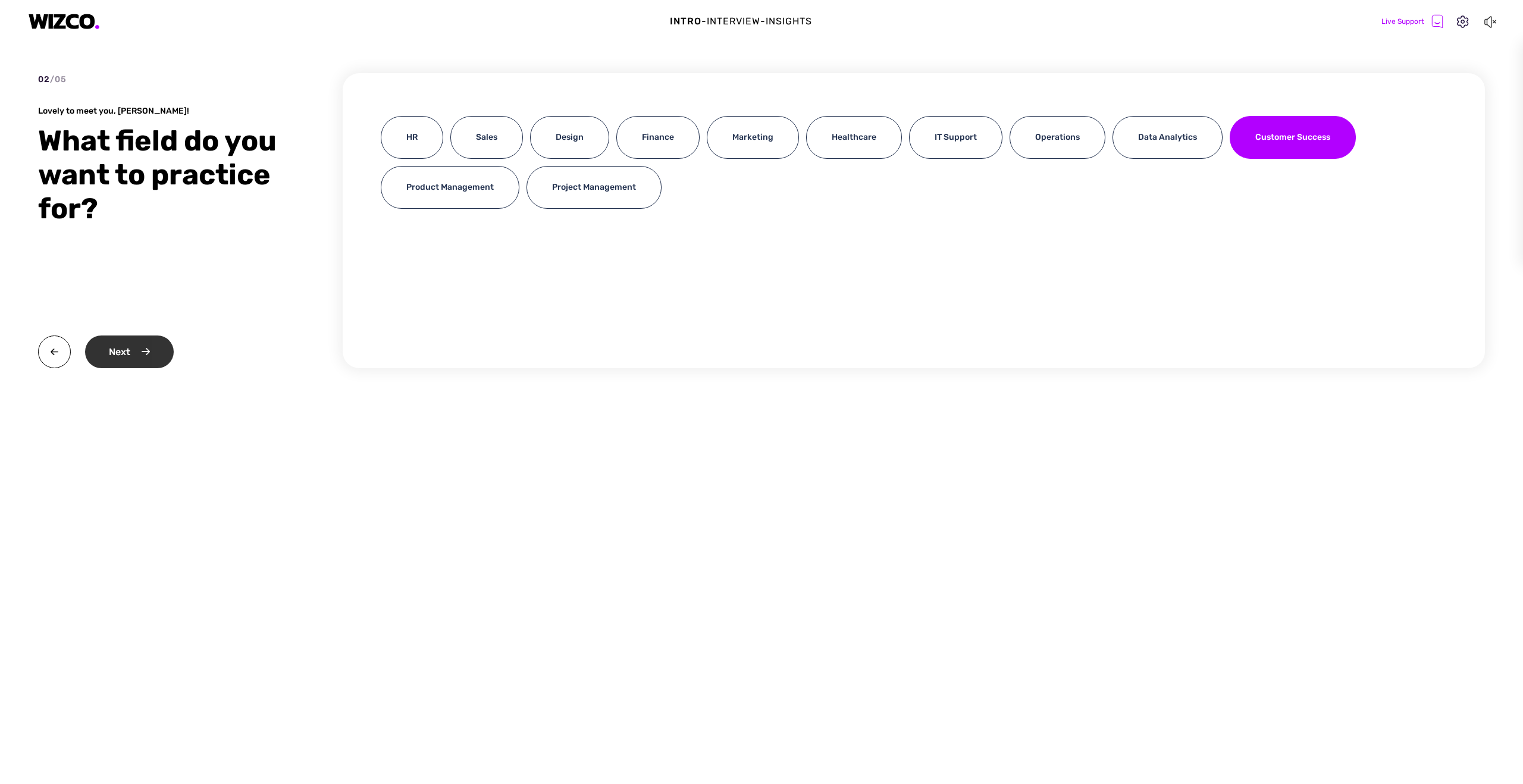
click at [115, 347] on div "Next" at bounding box center [129, 352] width 89 height 33
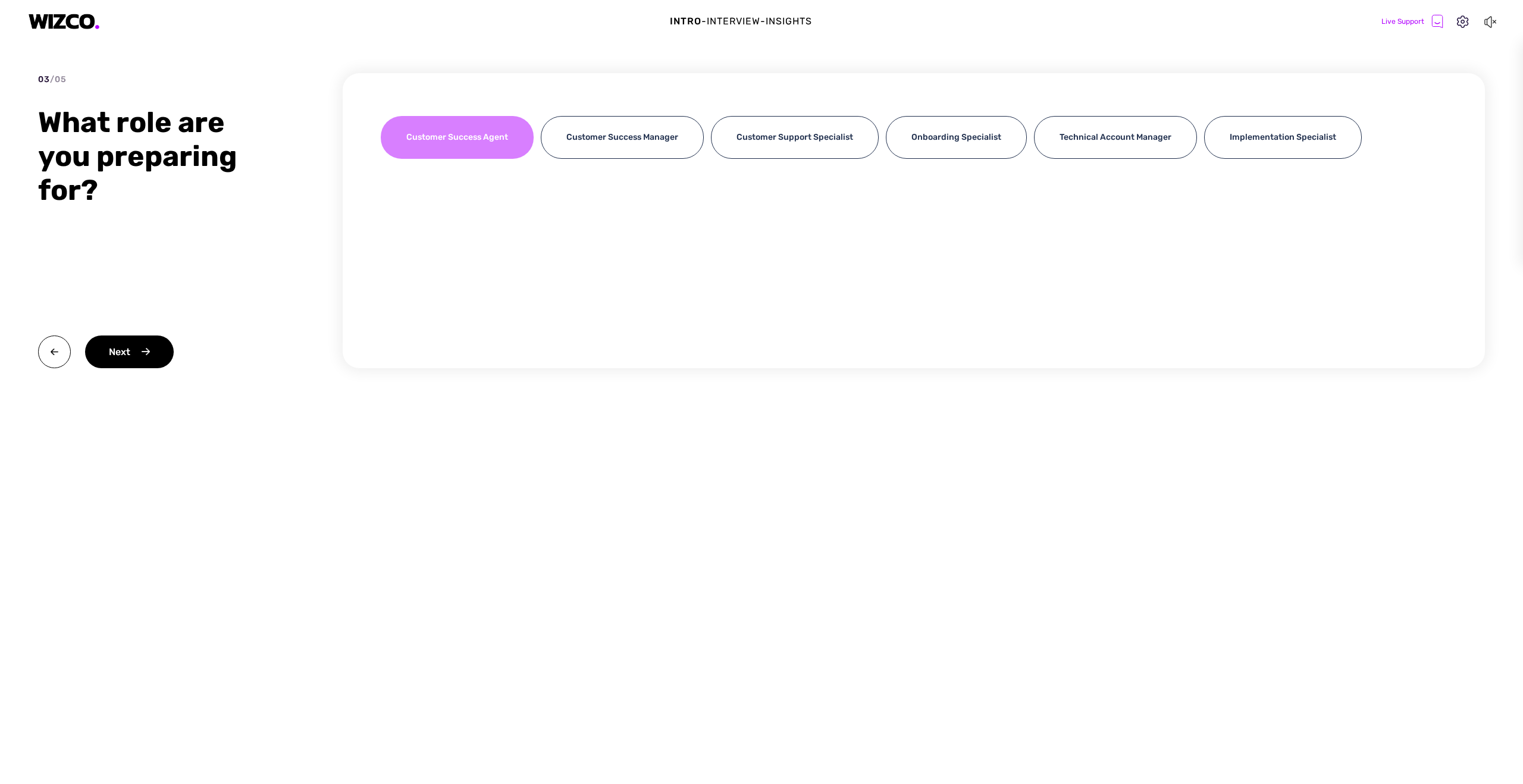
click at [439, 140] on div "Customer Success Agent" at bounding box center [457, 137] width 153 height 43
click at [150, 341] on div "Next" at bounding box center [129, 352] width 89 height 33
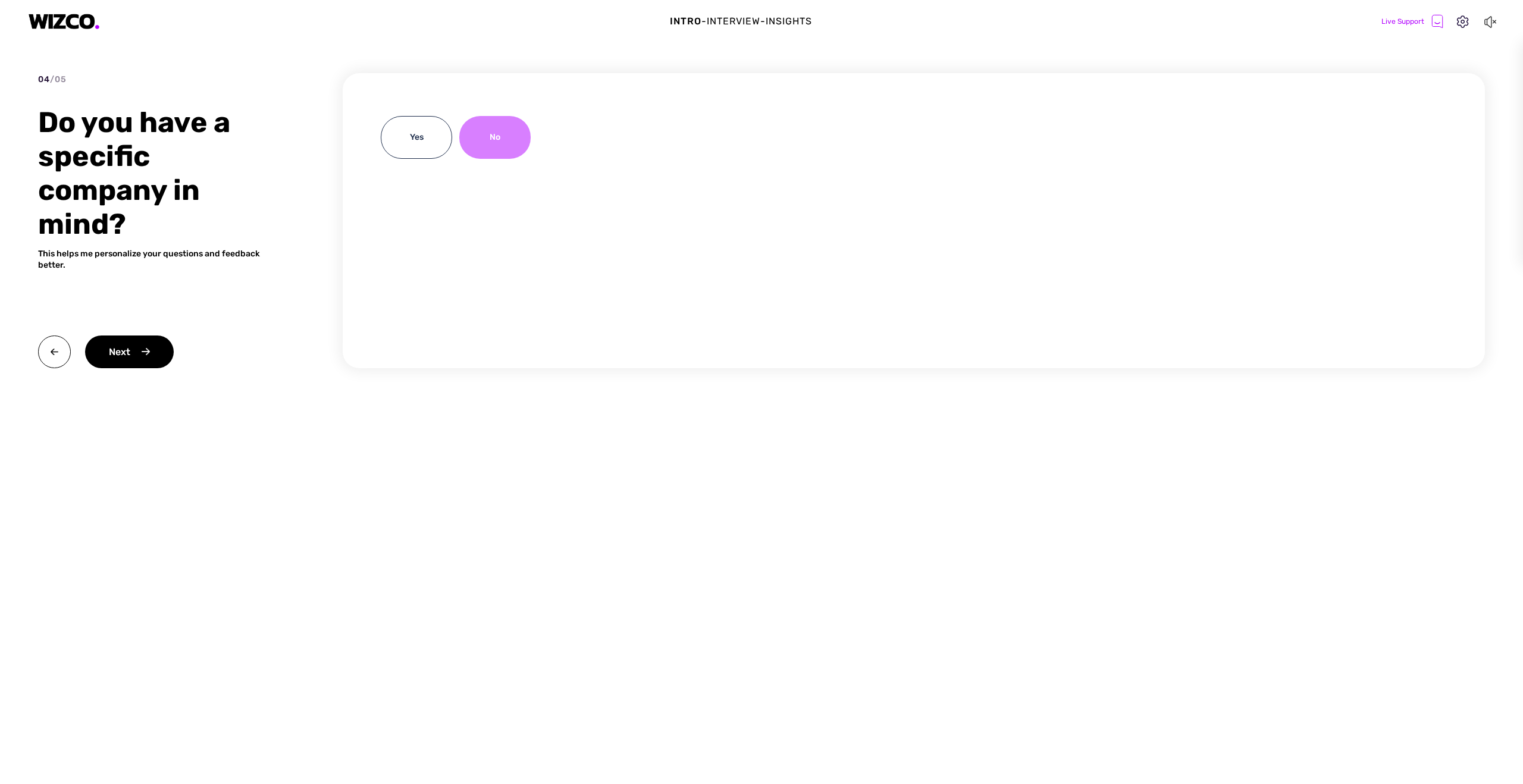
click at [498, 158] on div "No" at bounding box center [495, 137] width 71 height 43
click at [483, 136] on div "No" at bounding box center [495, 137] width 71 height 43
click at [135, 351] on div "Next" at bounding box center [129, 352] width 89 height 33
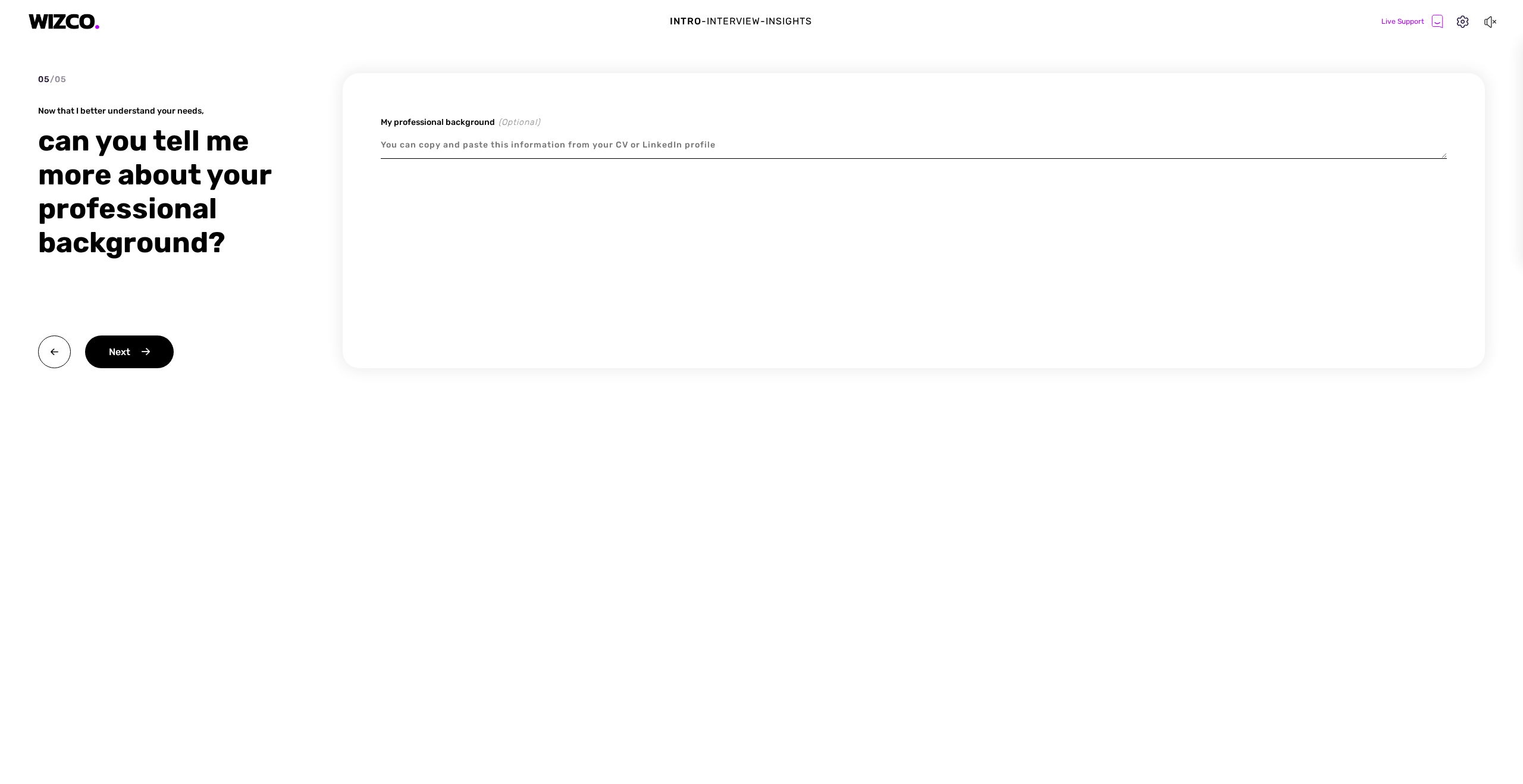
click at [77, 20] on img at bounding box center [64, 21] width 71 height 16
click at [93, 30] on div "Intro - Interview - Insights Live Support" at bounding box center [762, 21] width 1523 height 43
click at [51, 360] on img at bounding box center [54, 352] width 33 height 33
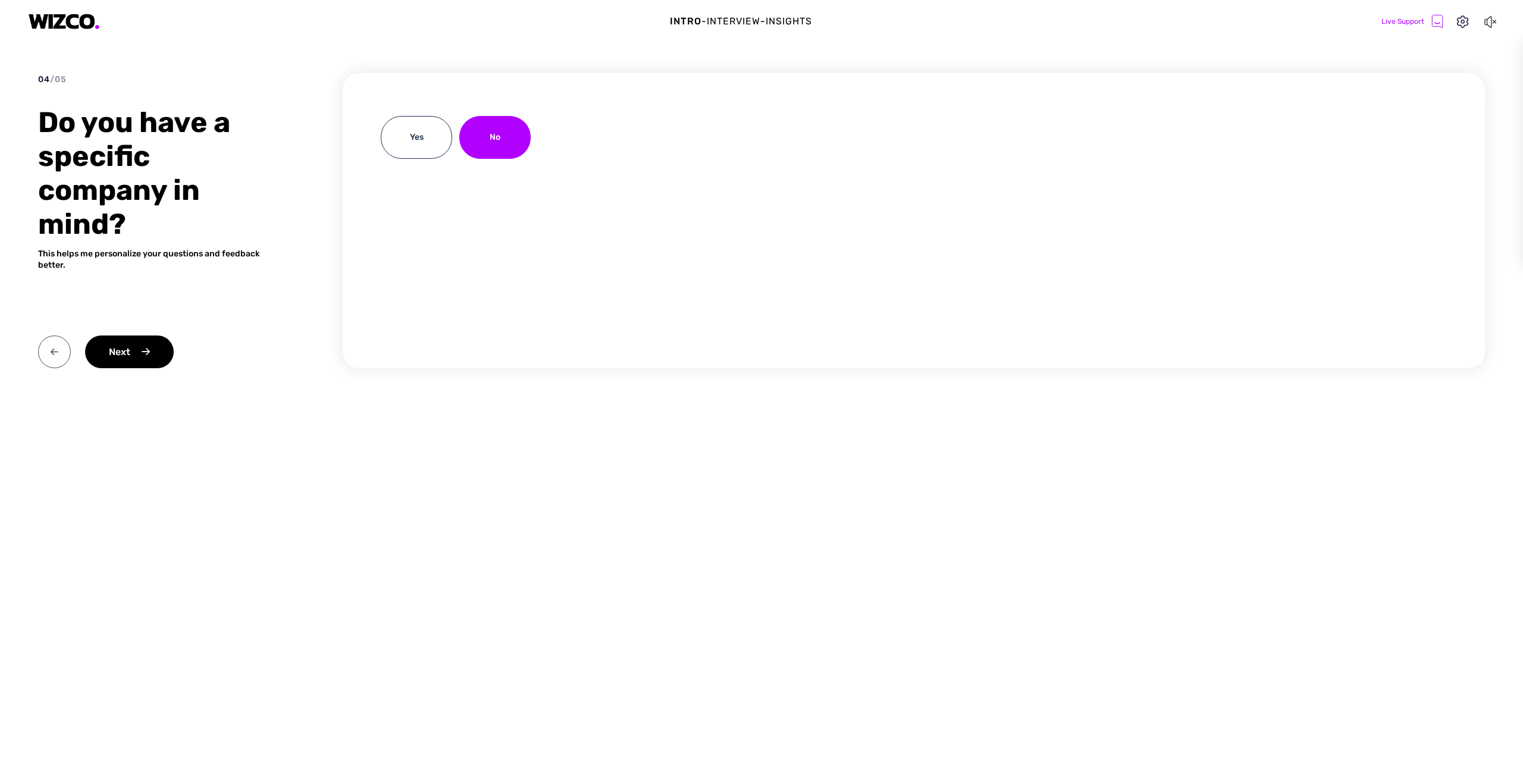
click at [57, 357] on img at bounding box center [54, 352] width 33 height 33
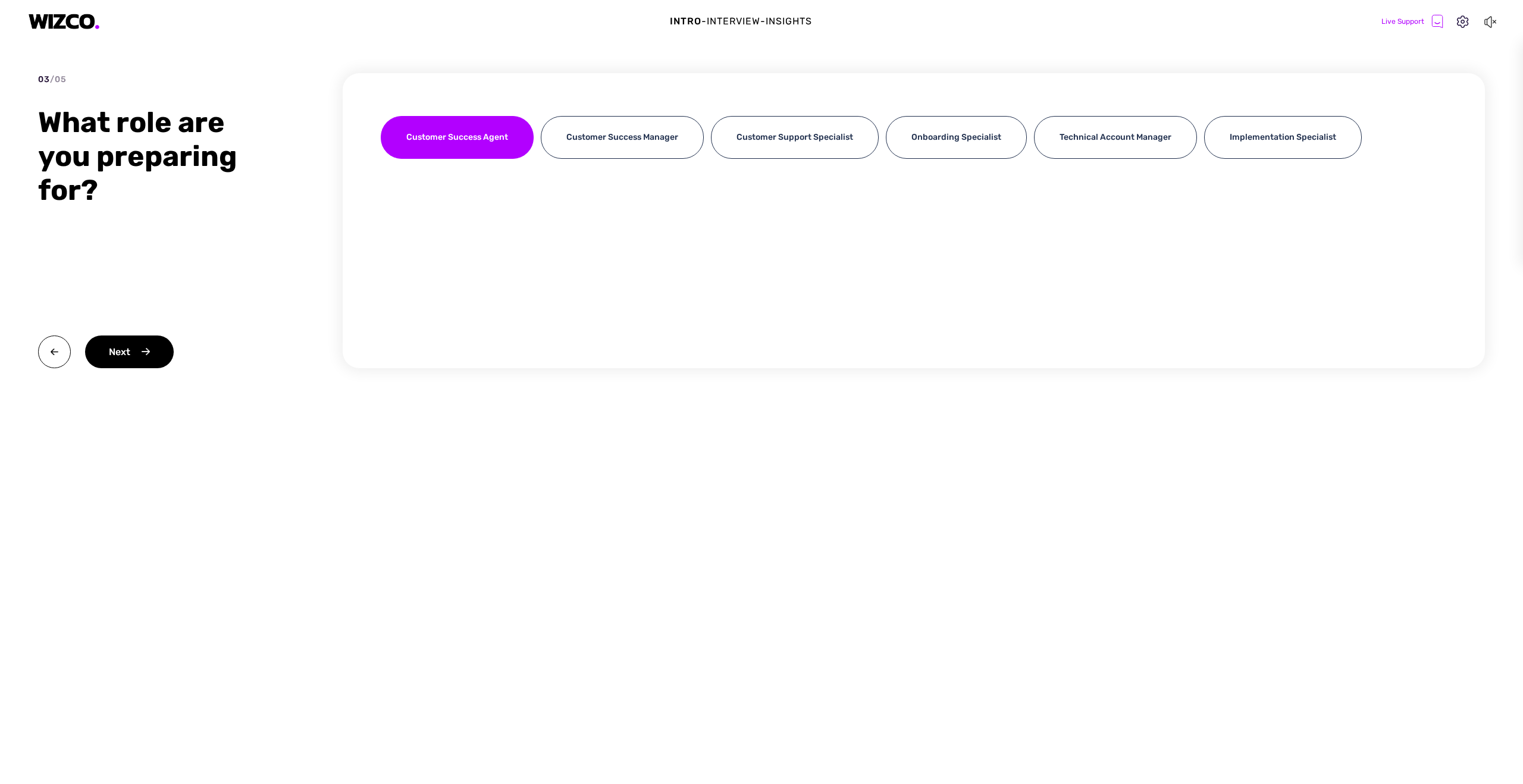
click at [57, 357] on img at bounding box center [54, 352] width 33 height 33
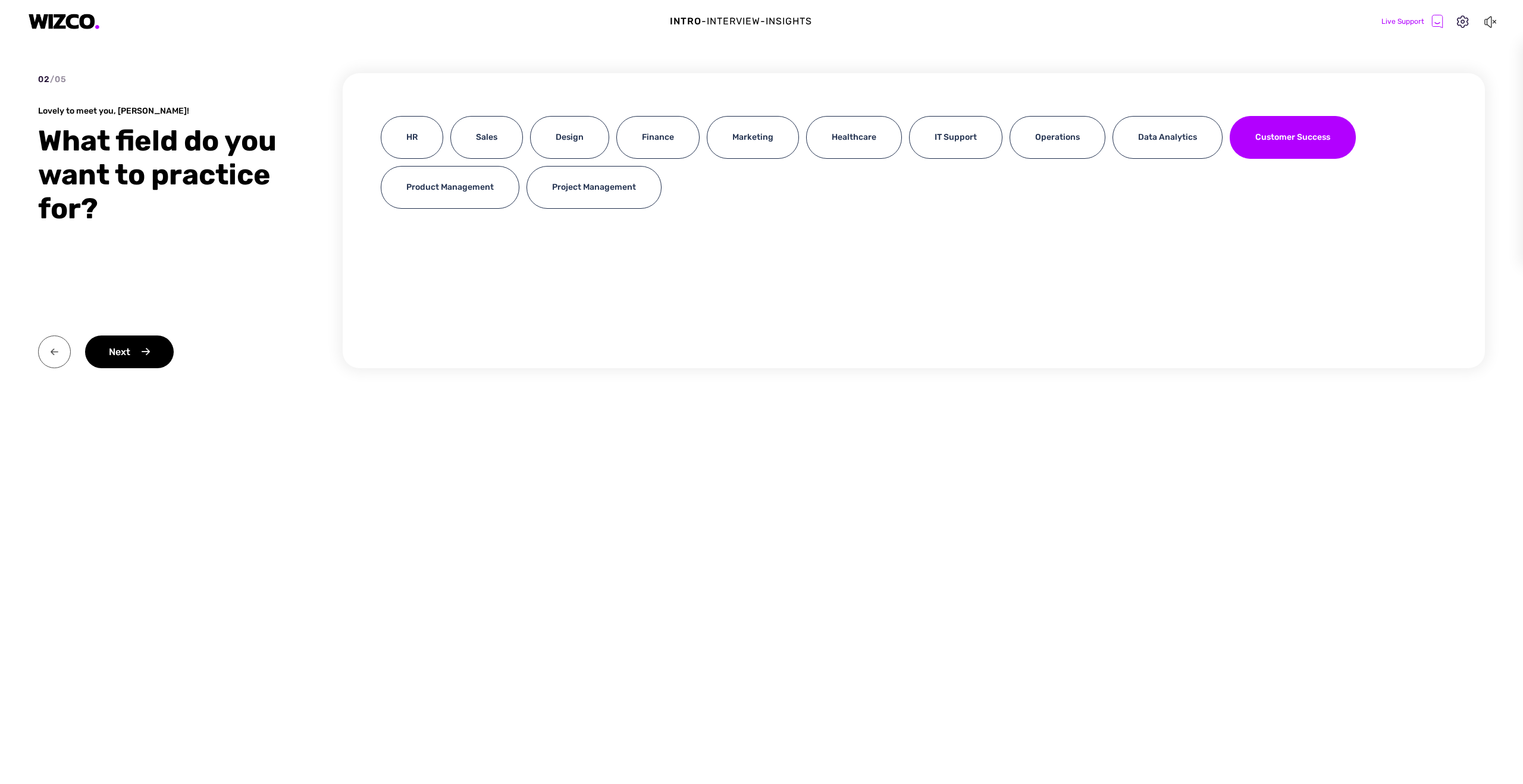
click at [57, 357] on img at bounding box center [54, 352] width 33 height 33
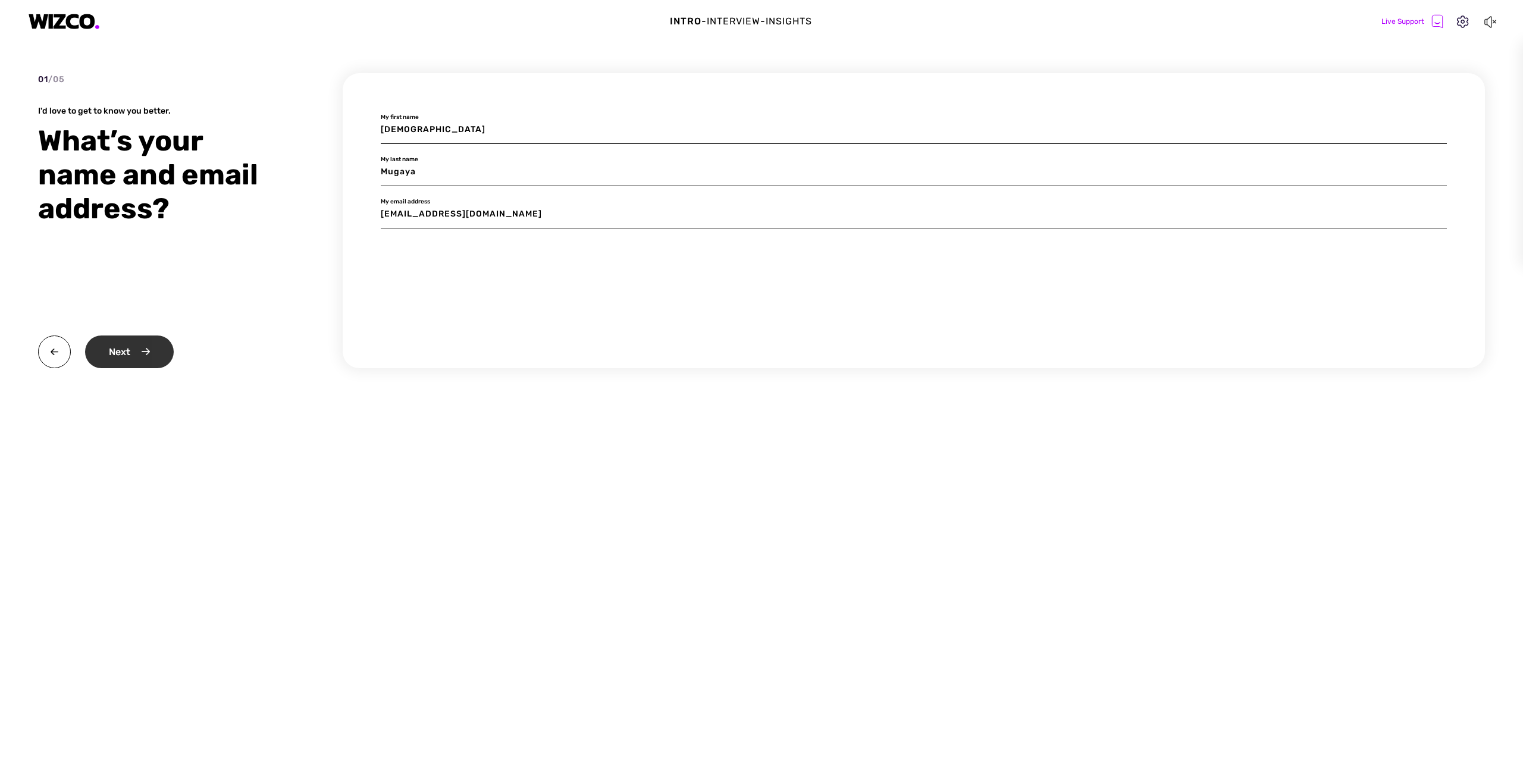
click at [128, 357] on div "Next" at bounding box center [129, 352] width 89 height 33
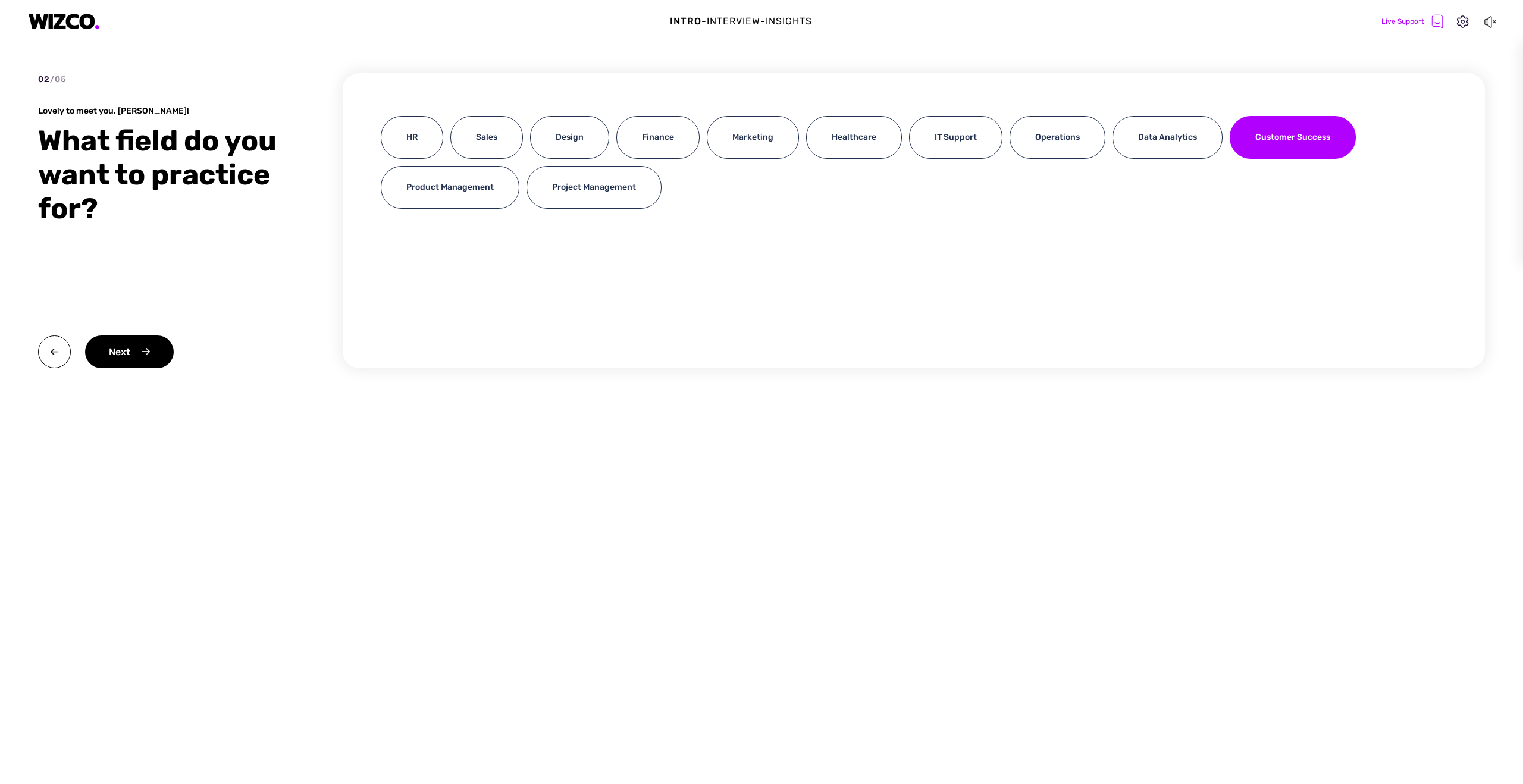
click at [1437, 26] on icon at bounding box center [1437, 21] width 11 height 12
click at [1395, 18] on div "Live Support" at bounding box center [1412, 21] width 62 height 14
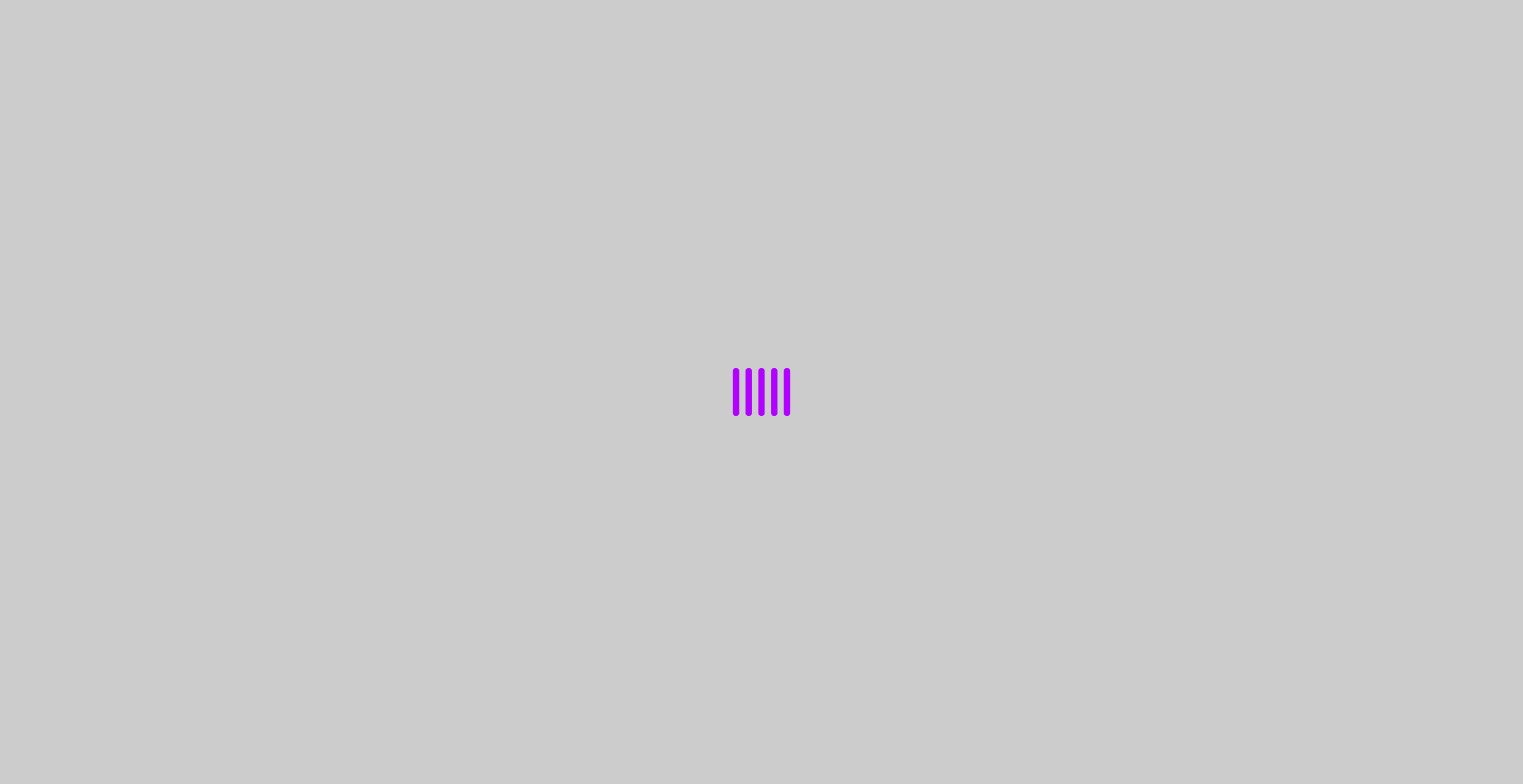
select select "default"
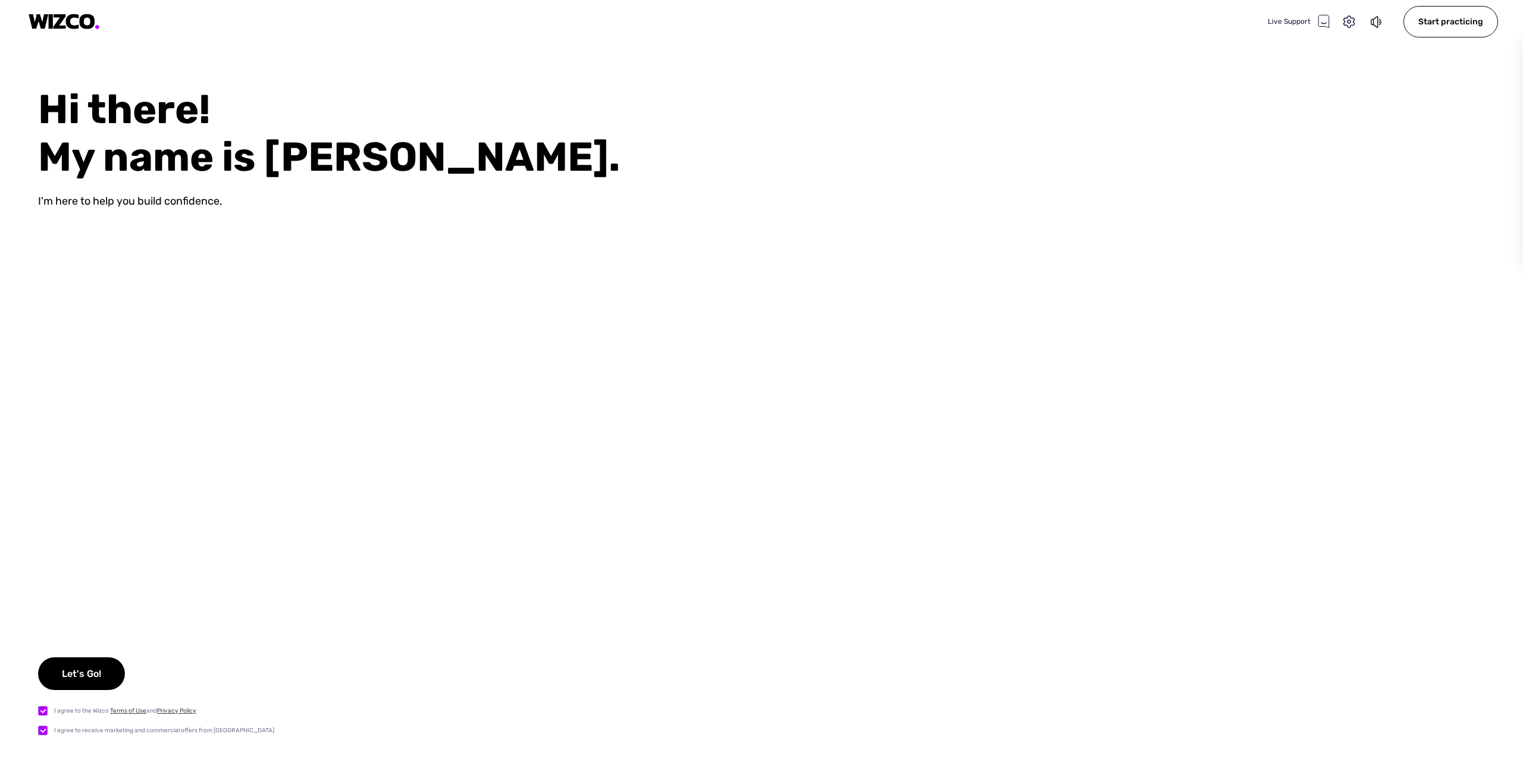
click at [42, 711] on label at bounding box center [46, 710] width 16 height 12
checkbox input "true"
click at [78, 669] on div "Let's Go!" at bounding box center [81, 673] width 87 height 33
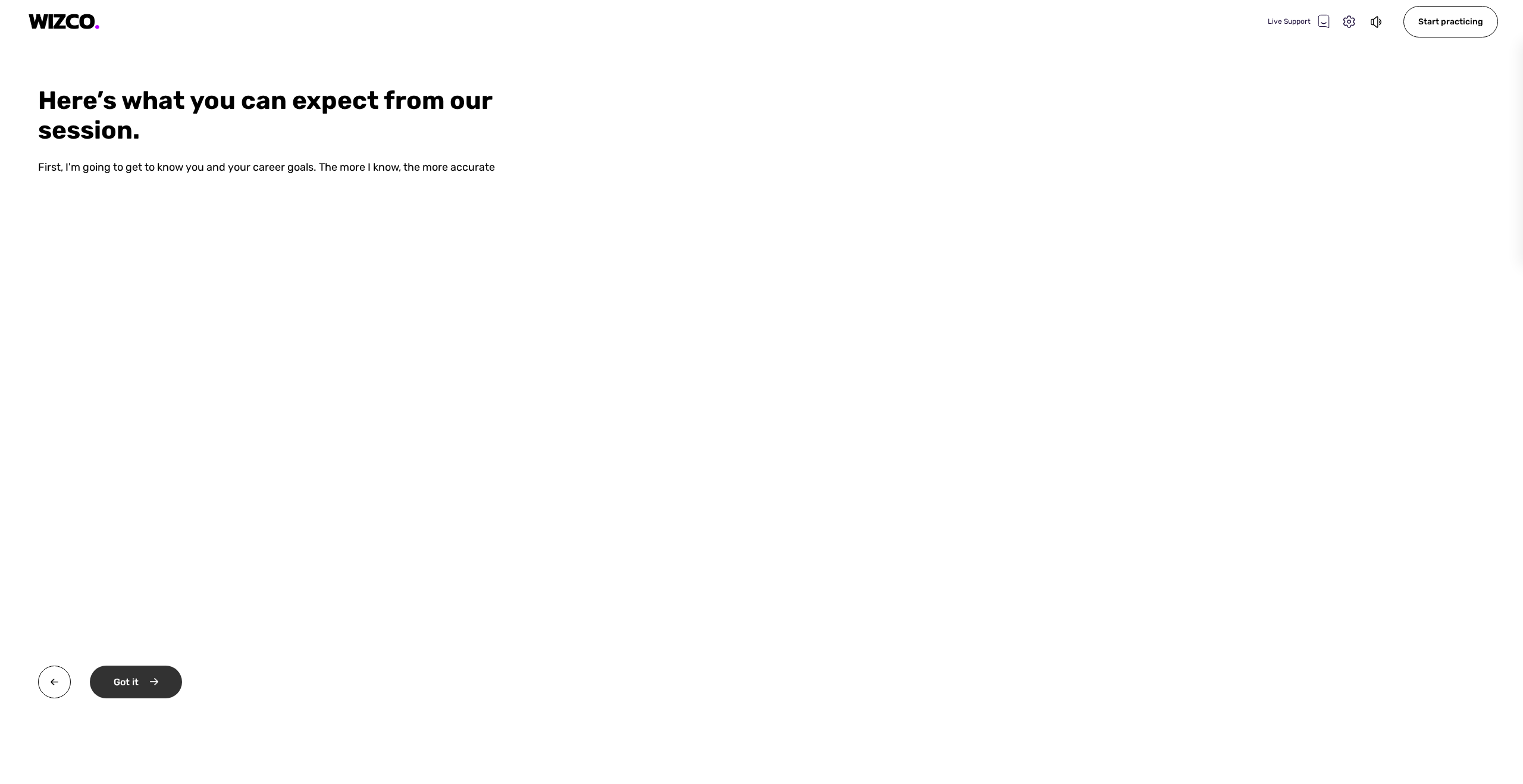
click at [136, 679] on div "Got it" at bounding box center [136, 682] width 92 height 33
click at [126, 680] on div "Okay" at bounding box center [135, 682] width 90 height 33
click at [135, 688] on div "Start practicing" at bounding box center [150, 682] width 121 height 33
select select "default"
